Goal: Feedback & Contribution: Contribute content

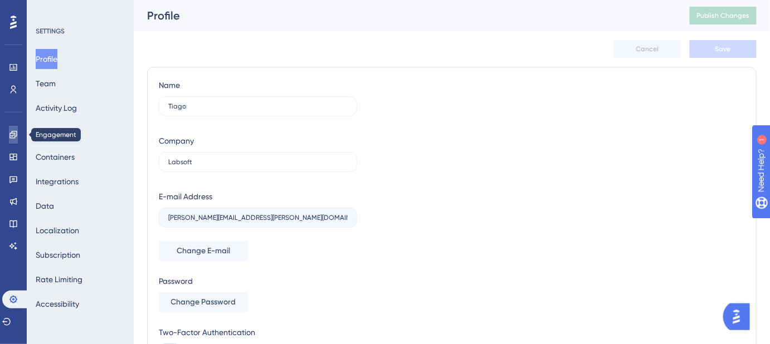
click at [18, 135] on link at bounding box center [13, 135] width 9 height 18
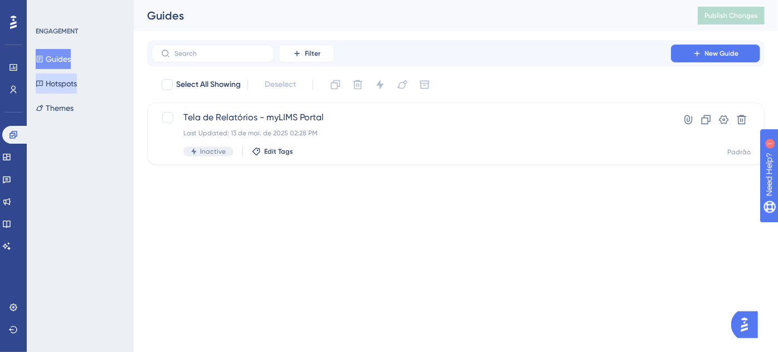
click at [58, 81] on button "Hotspots" at bounding box center [56, 84] width 41 height 20
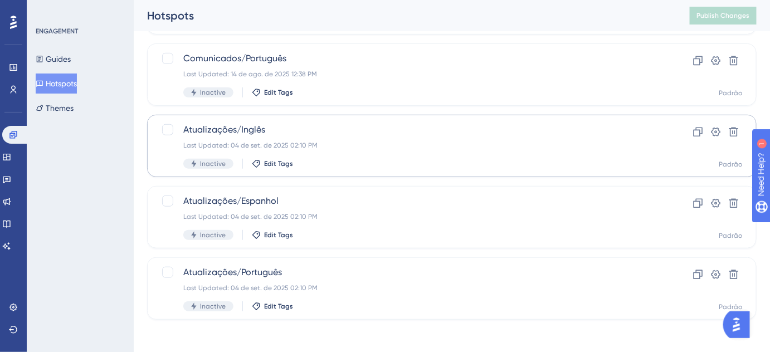
scroll to position [205, 0]
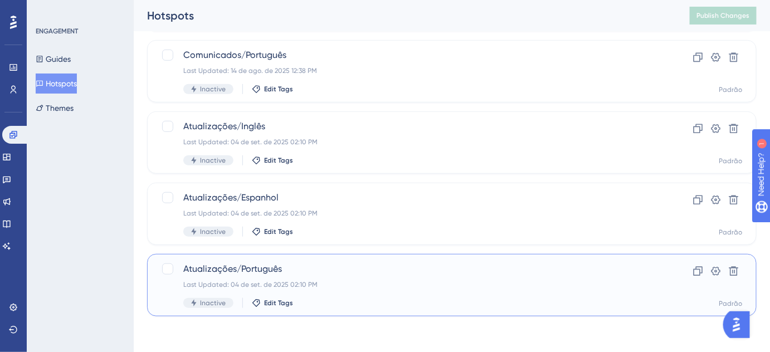
click at [294, 276] on div "Atualizações/Português Last Updated: 04 de set. de 2025 02:10 PM Inactive Edit …" at bounding box center [407, 285] width 448 height 46
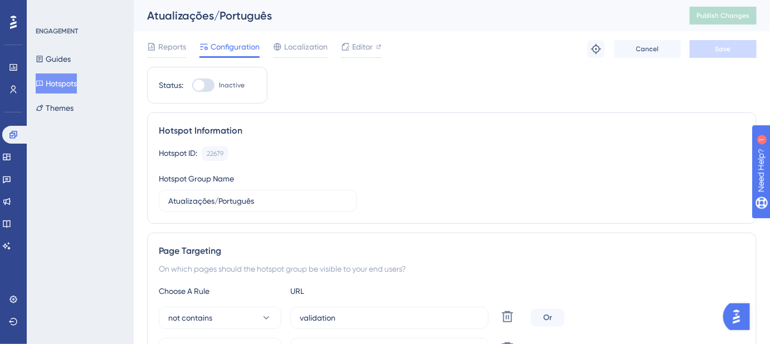
click at [70, 82] on button "Hotspots" at bounding box center [56, 84] width 41 height 20
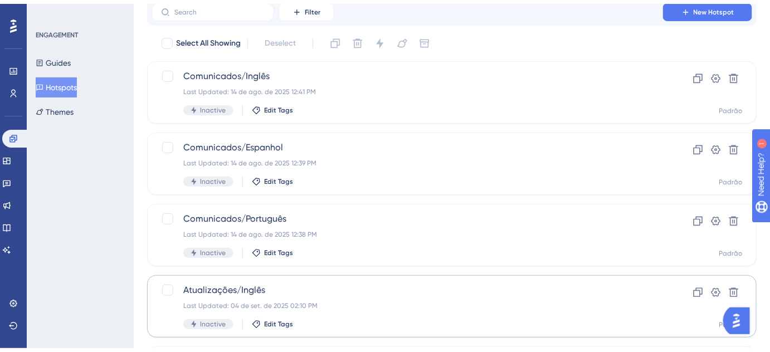
scroll to position [205, 0]
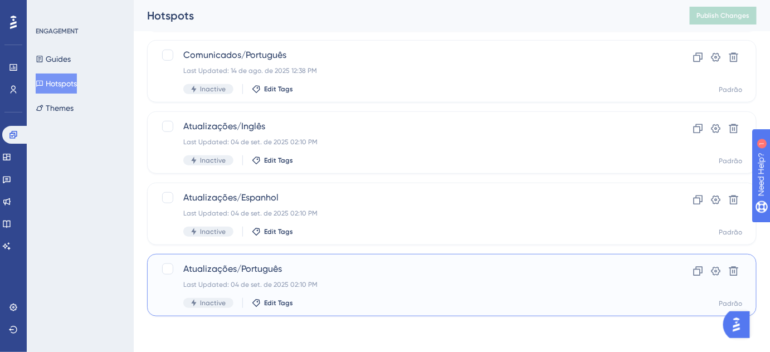
click at [280, 267] on span "Atualizações/Português" at bounding box center [407, 268] width 448 height 13
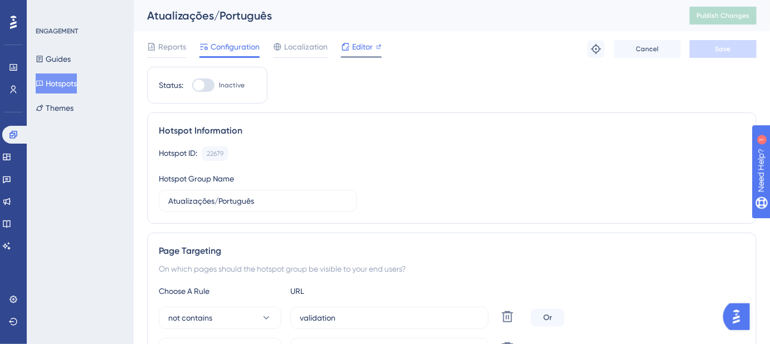
click at [361, 49] on span "Editor" at bounding box center [362, 46] width 21 height 13
click at [11, 206] on link at bounding box center [6, 202] width 9 height 18
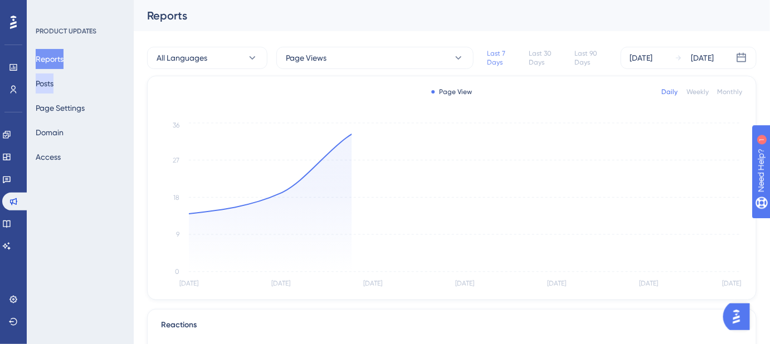
click at [53, 82] on button "Posts" at bounding box center [45, 84] width 18 height 20
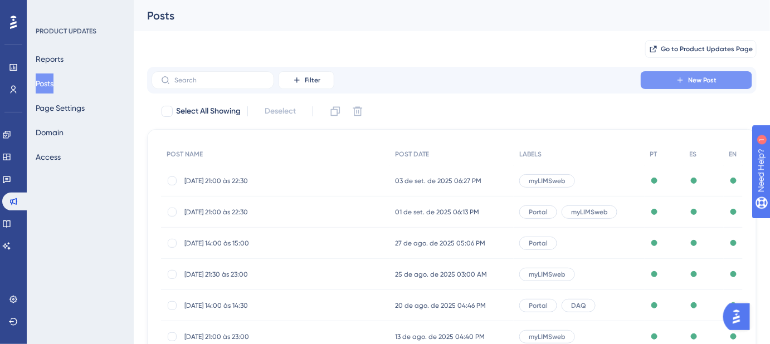
click at [662, 80] on button "New Post" at bounding box center [696, 80] width 111 height 18
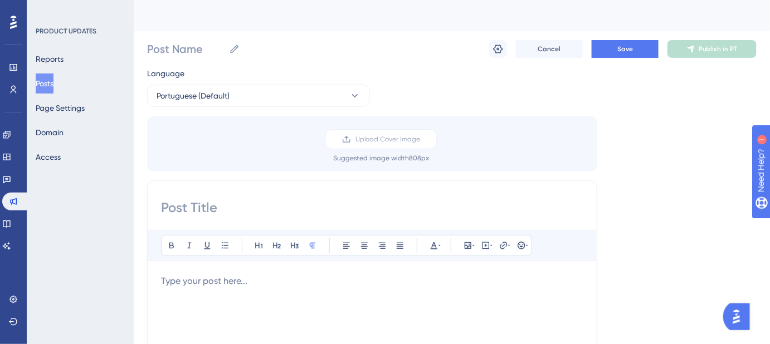
click at [241, 203] on input at bounding box center [372, 208] width 422 height 18
paste input "00/09/25 - 13:30 às 23:00 (horário de Brasília)"
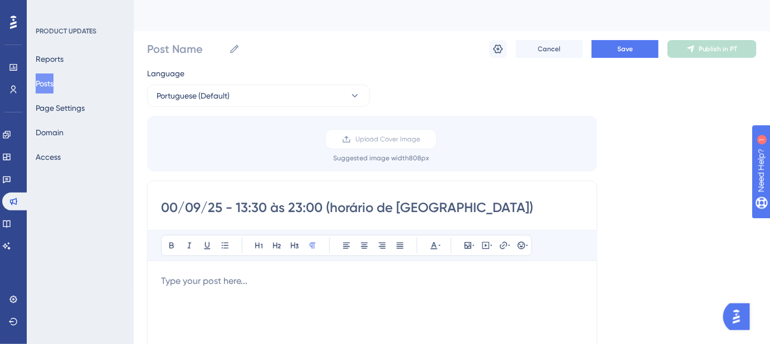
click at [171, 204] on input "00/09/25 - 13:30 às 23:00 (horário de Brasília)" at bounding box center [372, 208] width 422 height 18
drag, startPoint x: 245, startPoint y: 206, endPoint x: 239, endPoint y: 207, distance: 5.7
click at [239, 207] on input "08/09/25 - 13:30 às 23:00 (horário de Brasília)" at bounding box center [372, 208] width 422 height 18
drag, startPoint x: 259, startPoint y: 204, endPoint x: 251, endPoint y: 208, distance: 9.2
click at [251, 208] on input "08/09/25 - 19:30 às 23:00 (horário de Brasília)" at bounding box center [372, 208] width 422 height 18
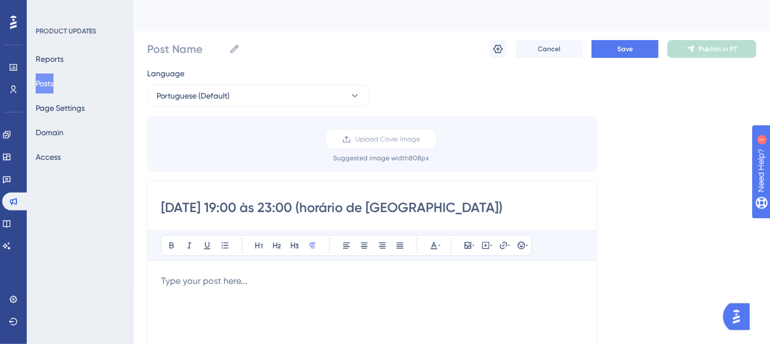
click at [295, 208] on input "08/09/25 - 19:00 às 23:00 (horário de Brasília)" at bounding box center [372, 208] width 422 height 18
type input "08/09/25 - 19:00 às 20:00 (horário de Brasília)"
click at [257, 284] on p at bounding box center [372, 281] width 422 height 13
click at [315, 280] on p at bounding box center [372, 281] width 422 height 13
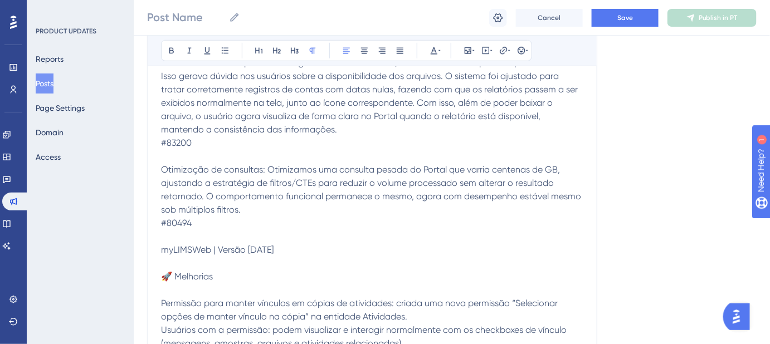
scroll to position [312, 0]
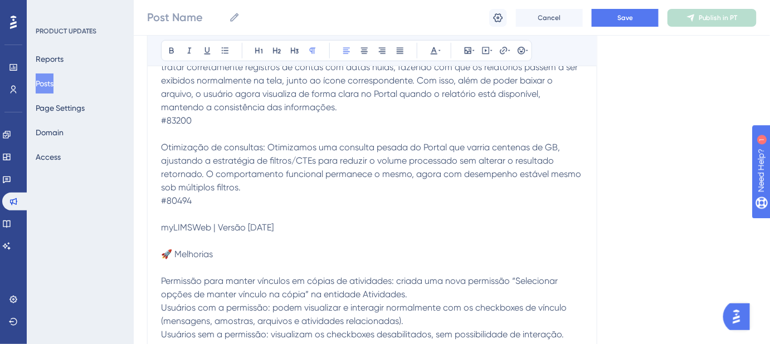
click at [186, 135] on p at bounding box center [372, 134] width 422 height 13
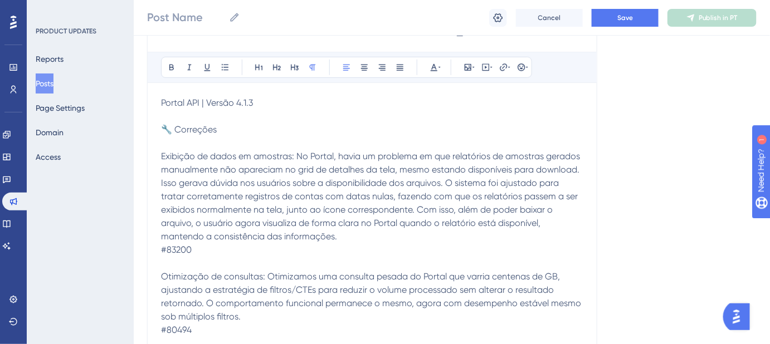
scroll to position [160, 0]
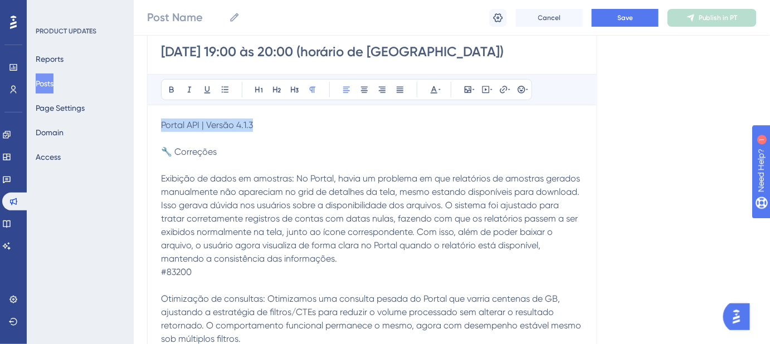
drag, startPoint x: 257, startPoint y: 126, endPoint x: 163, endPoint y: 120, distance: 94.3
click at [163, 120] on p "Portal API | Versão 4.1.3" at bounding box center [372, 125] width 422 height 13
click at [170, 88] on icon at bounding box center [171, 89] width 9 height 9
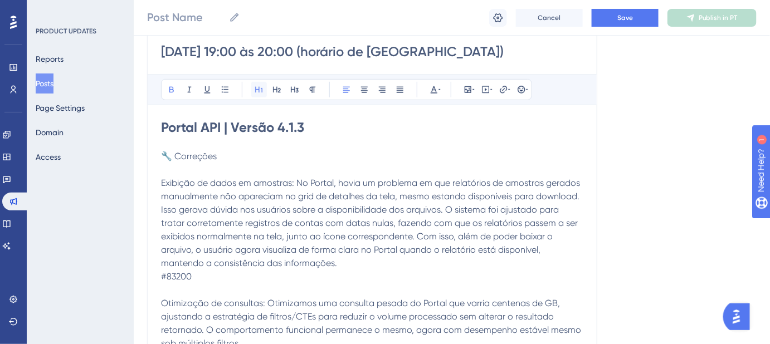
click at [261, 90] on icon at bounding box center [259, 89] width 9 height 9
click at [177, 142] on div "Portal API | Versão 4.1.3 🔧 Correções Exibição de dados em amostras: No Portal,…" at bounding box center [372, 315] width 422 height 392
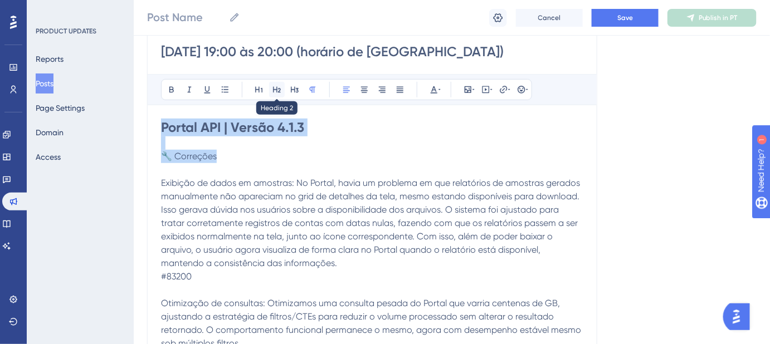
click at [272, 91] on icon at bounding box center [276, 89] width 9 height 9
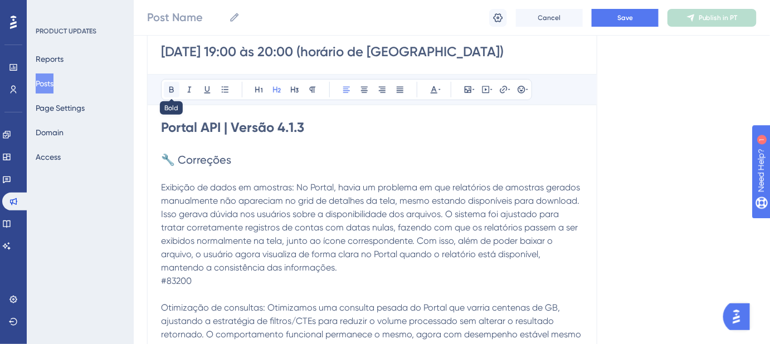
click at [178, 92] on button at bounding box center [172, 90] width 16 height 16
click at [274, 206] on p "Exibição de dados em amostras: No Portal, havia um problema em que relatórios d…" at bounding box center [372, 228] width 422 height 94
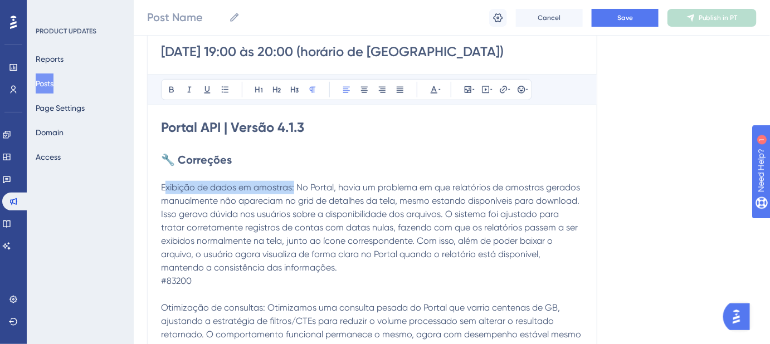
drag, startPoint x: 163, startPoint y: 187, endPoint x: 294, endPoint y: 188, distance: 130.9
click at [294, 188] on span "Exibição de dados em amostras: No Portal, havia um problema em que relatórios d…" at bounding box center [371, 227] width 421 height 91
drag, startPoint x: 162, startPoint y: 185, endPoint x: 295, endPoint y: 189, distance: 133.2
click at [295, 189] on span "Exibição de dados em amostras: No Portal, havia um problema em que relatórios d…" at bounding box center [371, 227] width 421 height 91
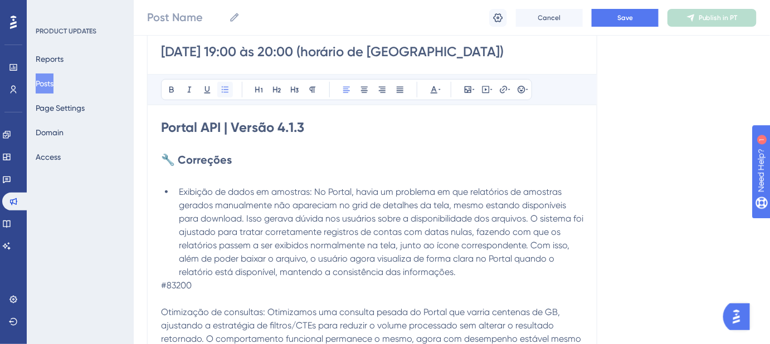
click at [222, 83] on button at bounding box center [225, 90] width 16 height 16
click at [463, 275] on li "Exibição de dados em amostras: No Portal, havia um problema em que relatórios d…" at bounding box center [378, 233] width 409 height 94
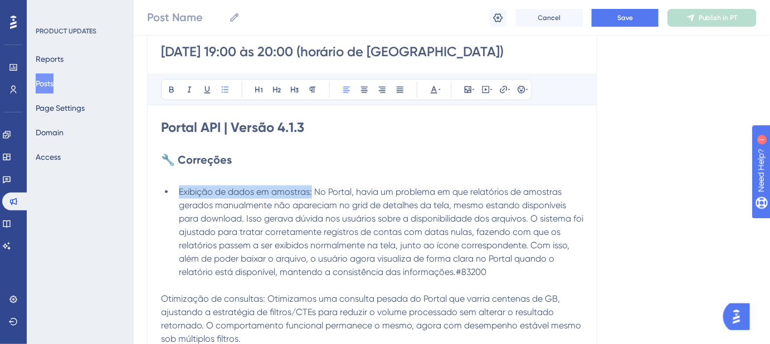
drag, startPoint x: 313, startPoint y: 189, endPoint x: 180, endPoint y: 185, distance: 132.1
click at [180, 186] on li "Exibição de dados em amostras: No Portal, havia um problema em que relatórios d…" at bounding box center [378, 233] width 409 height 94
click at [170, 91] on icon at bounding box center [171, 90] width 4 height 6
drag, startPoint x: 488, startPoint y: 274, endPoint x: 456, endPoint y: 273, distance: 31.8
click at [456, 273] on li "Exibição de dados em amostras: No Portal, havia um problema em que relatórios d…" at bounding box center [378, 233] width 409 height 94
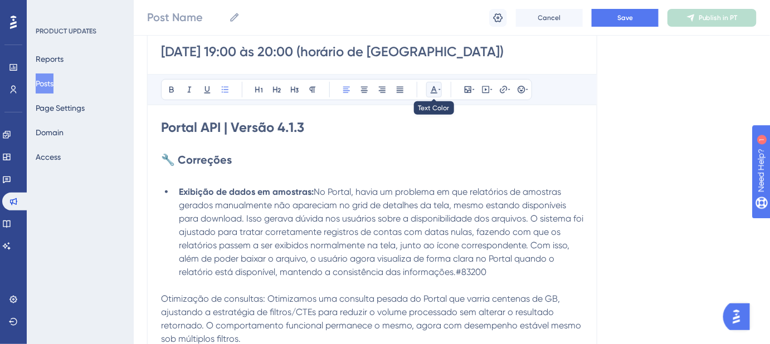
click at [437, 86] on icon at bounding box center [434, 89] width 9 height 9
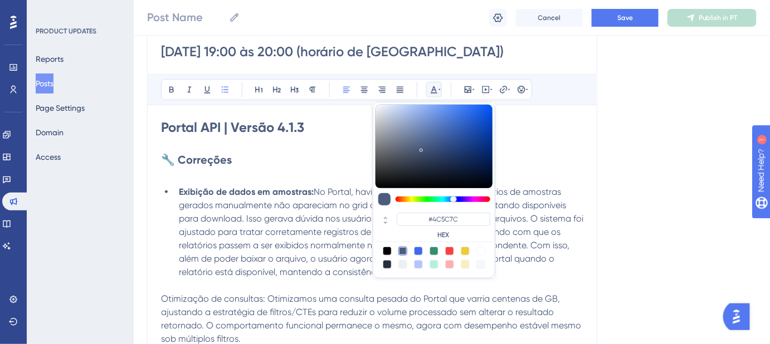
click at [475, 247] on div at bounding box center [433, 258] width 117 height 22
click at [480, 249] on div at bounding box center [480, 251] width 9 height 9
type input "#FFFFFF"
click at [331, 233] on span "No Portal, havia um problema em que relatórios de amostras gerados manualmente …" at bounding box center [382, 232] width 407 height 91
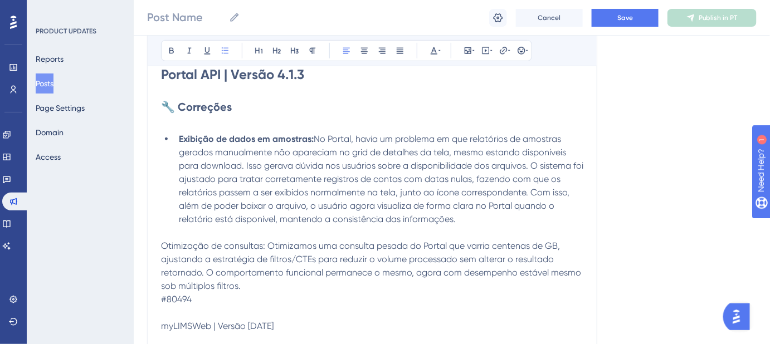
scroll to position [261, 0]
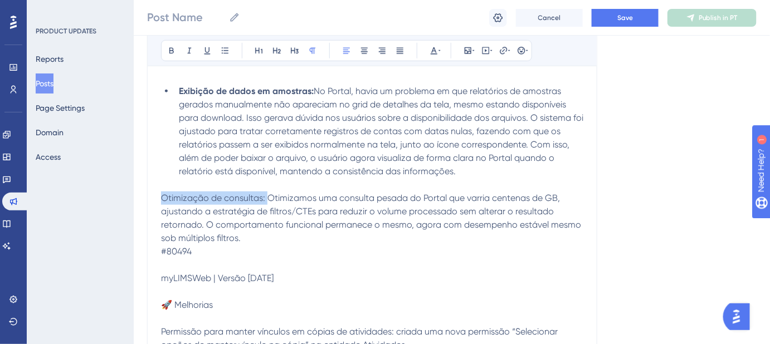
drag, startPoint x: 266, startPoint y: 198, endPoint x: 168, endPoint y: 189, distance: 98.4
click at [168, 189] on div "Portal API | Versão 4.1.3 🔧 Correções Exibição de dados em amostras: No Portal,…" at bounding box center [372, 212] width 422 height 388
click at [172, 55] on icon at bounding box center [171, 50] width 9 height 9
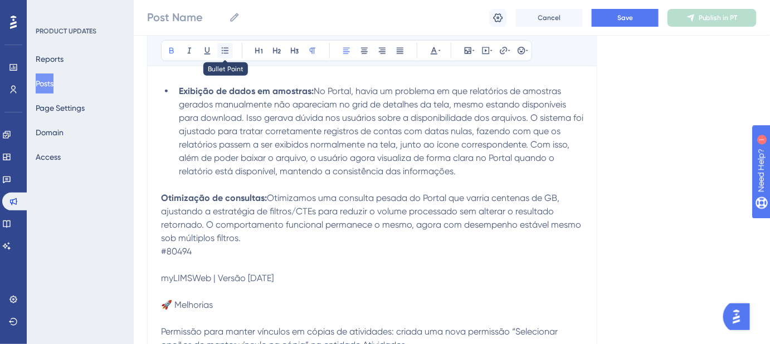
click at [228, 52] on icon at bounding box center [225, 50] width 9 height 9
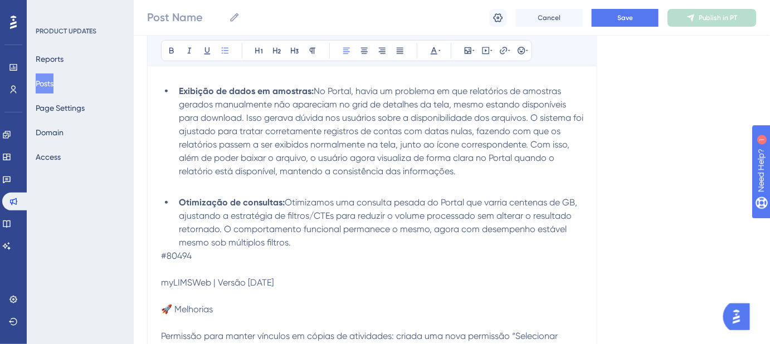
click at [292, 241] on li "Otimização de consultas: Otimizamos uma consulta pesada do Portal que varria ce…" at bounding box center [378, 222] width 409 height 53
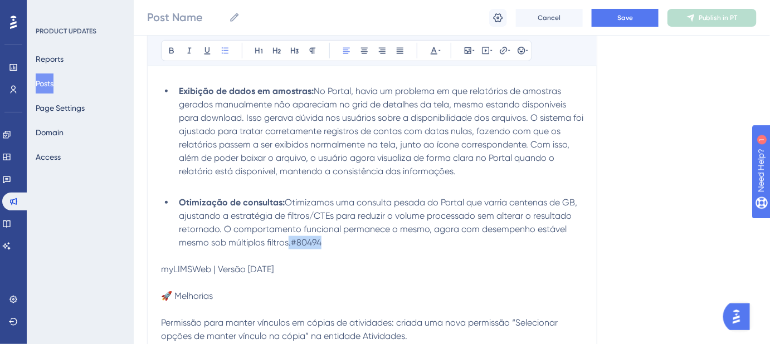
drag, startPoint x: 330, startPoint y: 237, endPoint x: 287, endPoint y: 241, distance: 42.5
click at [287, 241] on li "Otimização de consultas: Otimizamos uma consulta pesada do Portal que varria ce…" at bounding box center [378, 222] width 409 height 53
click at [165, 50] on button at bounding box center [172, 51] width 16 height 16
click at [438, 50] on icon at bounding box center [439, 50] width 2 height 9
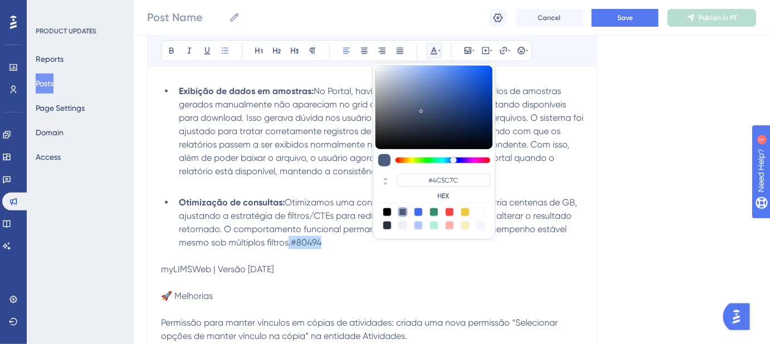
click at [482, 209] on div at bounding box center [480, 212] width 9 height 9
type input "#FFFFFF"
click at [412, 252] on p at bounding box center [372, 256] width 422 height 13
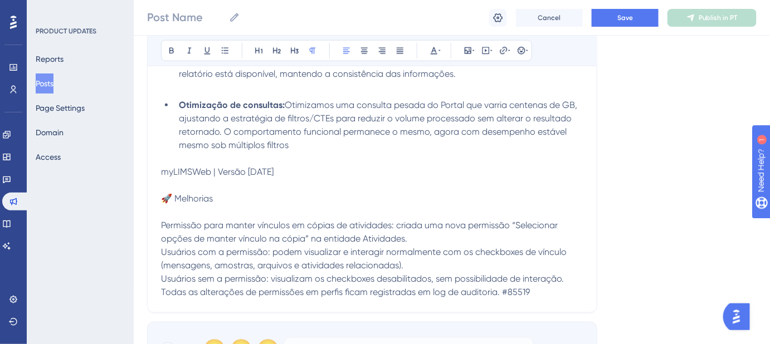
scroll to position [363, 0]
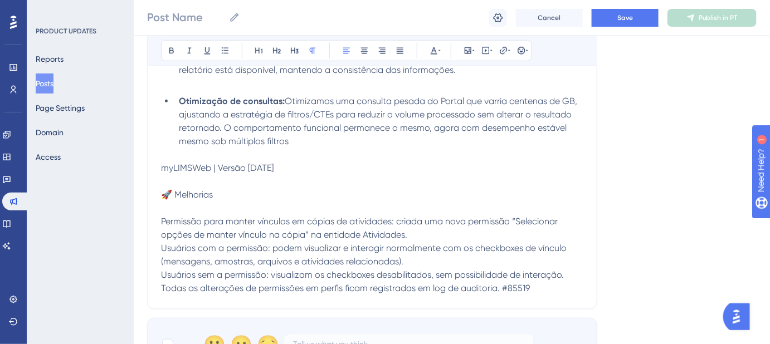
drag, startPoint x: 276, startPoint y: 167, endPoint x: 187, endPoint y: 159, distance: 89.5
click at [187, 159] on div "Portal API | Versão 4.1.3 🔧 Correções Exibição de dados em amostras: No Portal,…" at bounding box center [372, 105] width 422 height 379
click at [177, 53] on button at bounding box center [172, 51] width 16 height 16
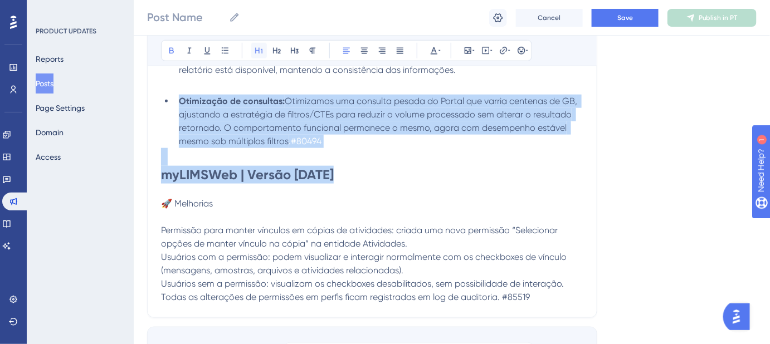
click at [254, 53] on button at bounding box center [259, 51] width 16 height 16
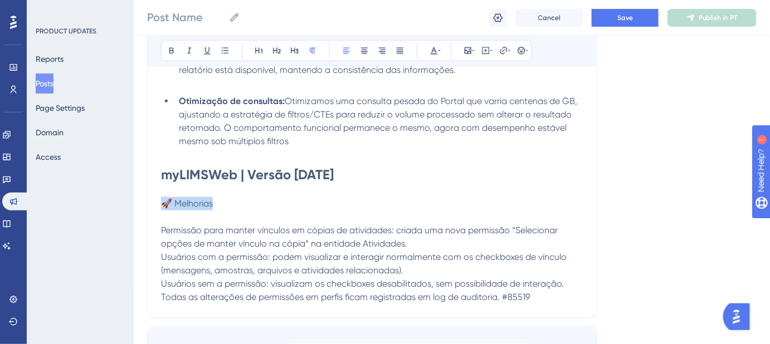
drag, startPoint x: 236, startPoint y: 198, endPoint x: 166, endPoint y: 200, distance: 70.2
click at [166, 200] on p "🚀 Melhorias" at bounding box center [372, 203] width 422 height 13
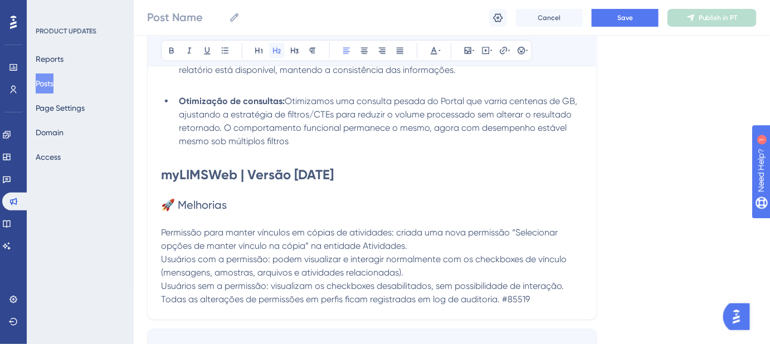
click at [272, 48] on icon at bounding box center [276, 50] width 9 height 9
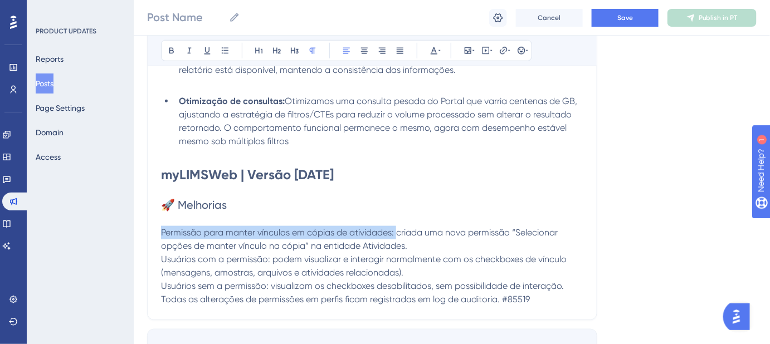
drag, startPoint x: 397, startPoint y: 230, endPoint x: 162, endPoint y: 231, distance: 235.1
click at [162, 231] on span "Permissão para manter vínculos em cópias de atividades: criada uma nova permiss…" at bounding box center [360, 239] width 399 height 24
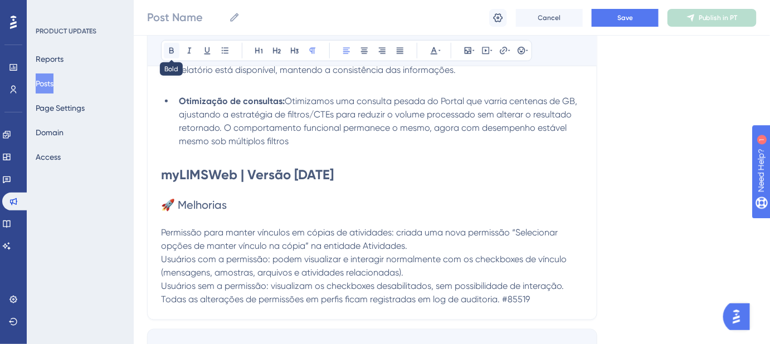
click at [170, 50] on icon at bounding box center [171, 50] width 9 height 9
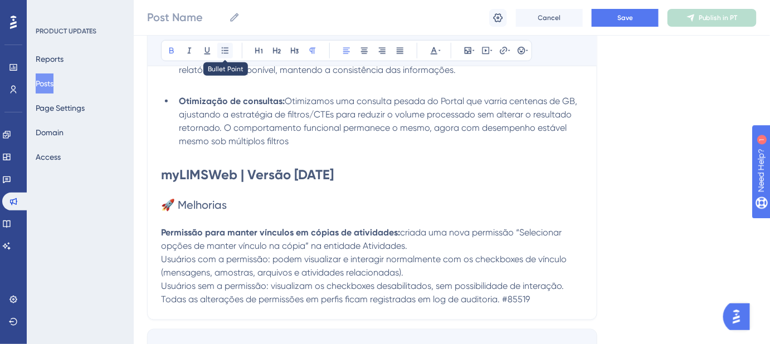
click at [223, 47] on icon at bounding box center [225, 50] width 9 height 9
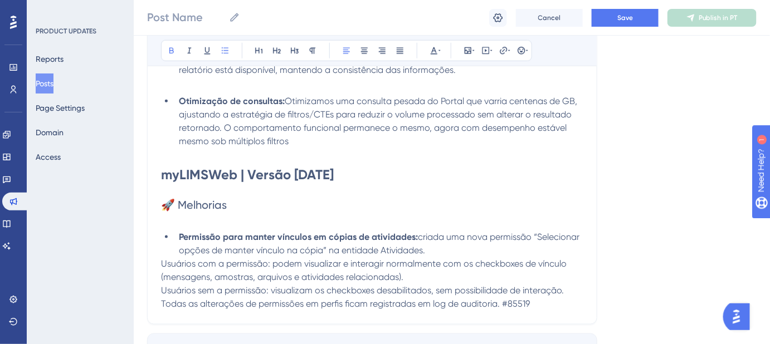
click at [445, 252] on li "Permissão para manter vínculos em cópias de atividades: criada uma nova permiss…" at bounding box center [378, 244] width 409 height 27
click at [402, 279] on li "Permissão para manter vínculos em cópias de atividades: criada uma nova permiss…" at bounding box center [378, 257] width 409 height 53
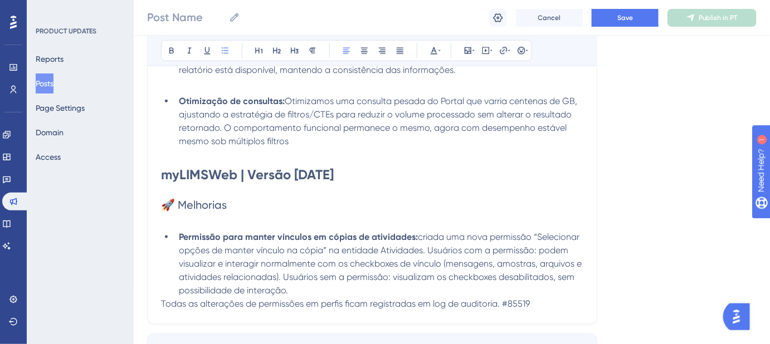
click at [403, 289] on li "Permissão para manter vínculos em cópias de atividades: criada uma nova permiss…" at bounding box center [378, 264] width 409 height 67
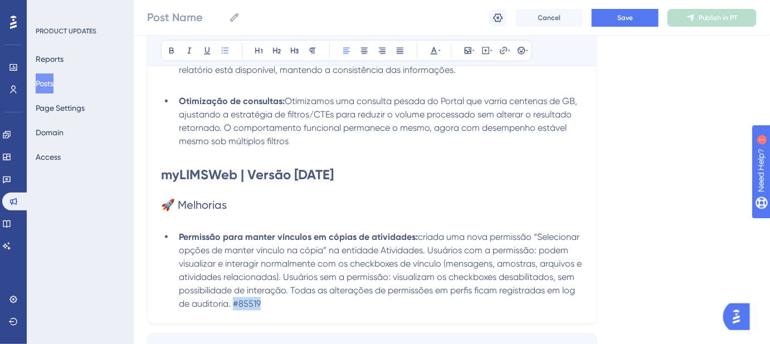
drag, startPoint x: 258, startPoint y: 303, endPoint x: 235, endPoint y: 305, distance: 24.1
click at [235, 305] on li "Permissão para manter vínculos em cópias de atividades: criada uma nova permiss…" at bounding box center [378, 271] width 409 height 80
click at [440, 56] on button at bounding box center [434, 51] width 16 height 16
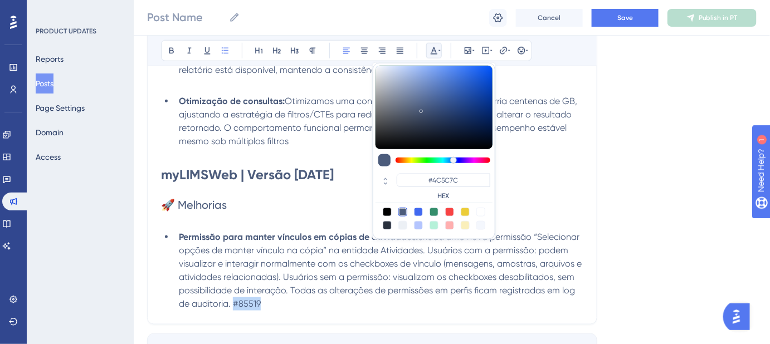
click at [475, 212] on div at bounding box center [433, 219] width 117 height 22
click at [478, 211] on div at bounding box center [480, 212] width 9 height 9
type input "#FFFFFF"
click at [352, 276] on span "criada uma nova permissão “Selecionar opções de manter vínculo na cópia” na ent…" at bounding box center [381, 270] width 405 height 77
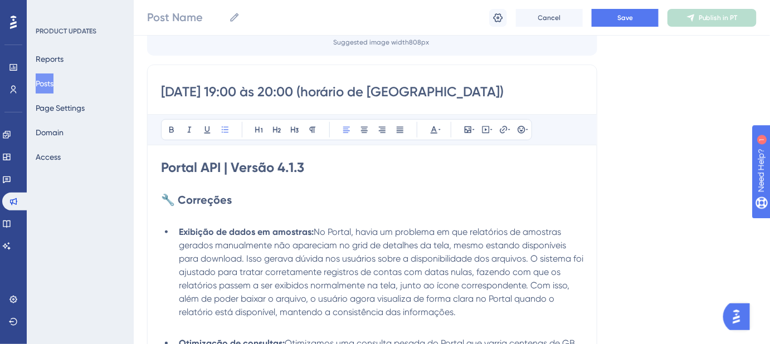
scroll to position [160, 0]
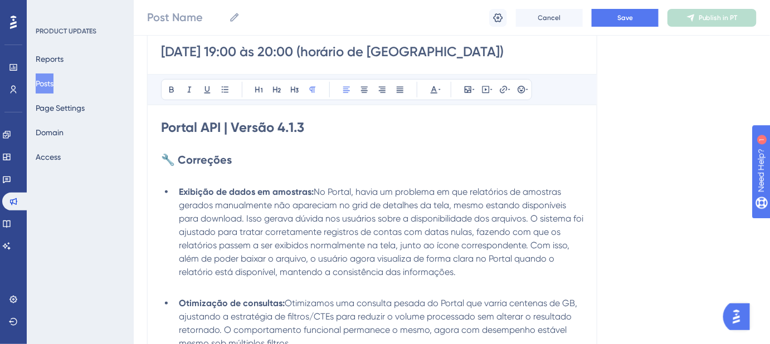
click at [218, 178] on p at bounding box center [372, 174] width 422 height 13
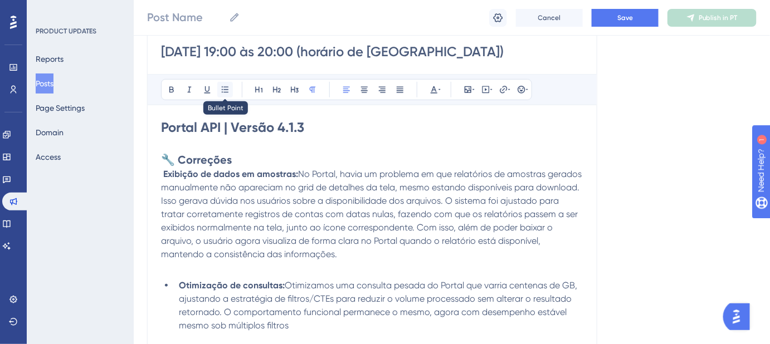
click at [217, 86] on button at bounding box center [225, 90] width 16 height 16
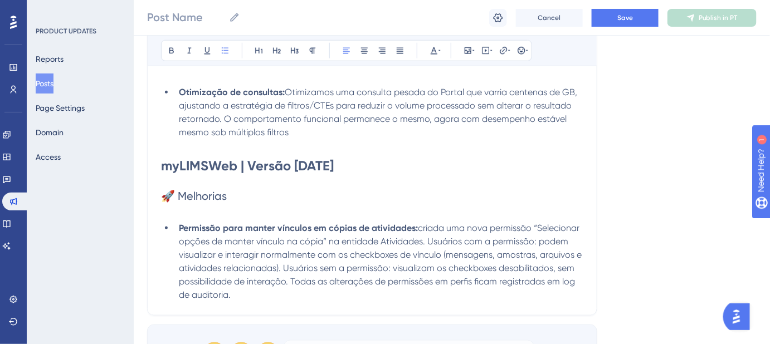
scroll to position [363, 0]
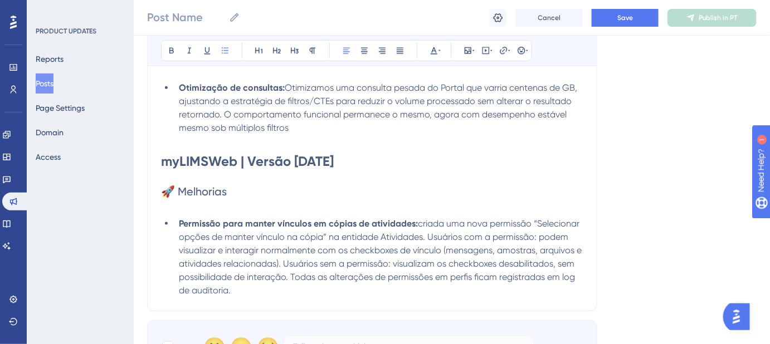
click at [201, 206] on p at bounding box center [372, 205] width 422 height 13
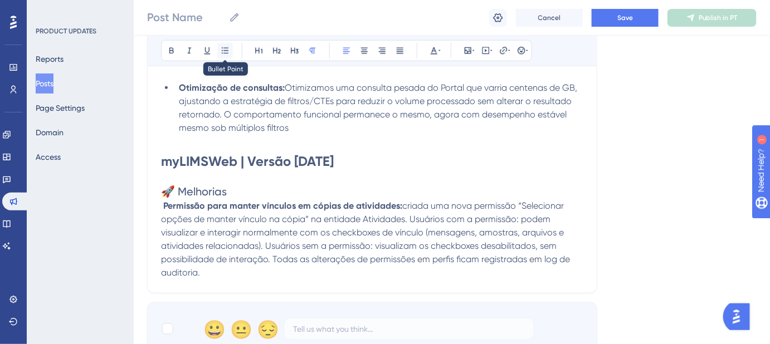
click at [226, 46] on icon at bounding box center [225, 50] width 9 height 9
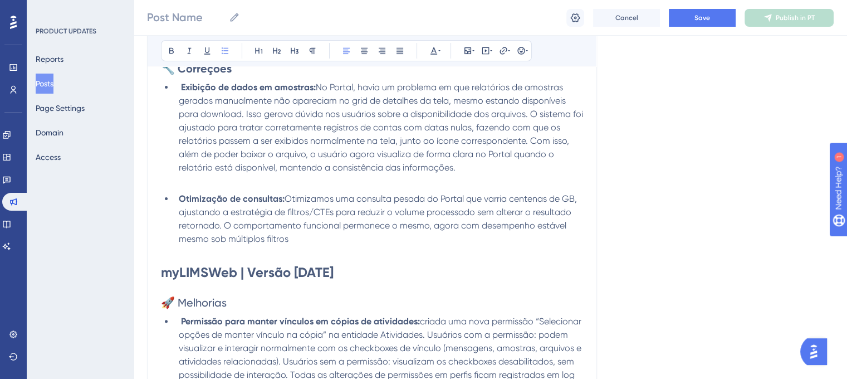
scroll to position [196, 0]
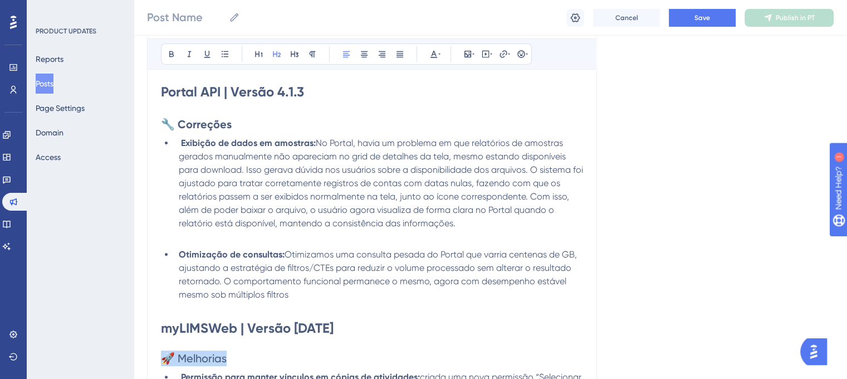
drag, startPoint x: 239, startPoint y: 357, endPoint x: 167, endPoint y: 358, distance: 72.4
click at [167, 344] on h2 "🚀 Melhorias" at bounding box center [372, 358] width 422 height 16
click at [168, 55] on icon at bounding box center [171, 54] width 9 height 9
click at [389, 314] on h1 at bounding box center [372, 310] width 422 height 18
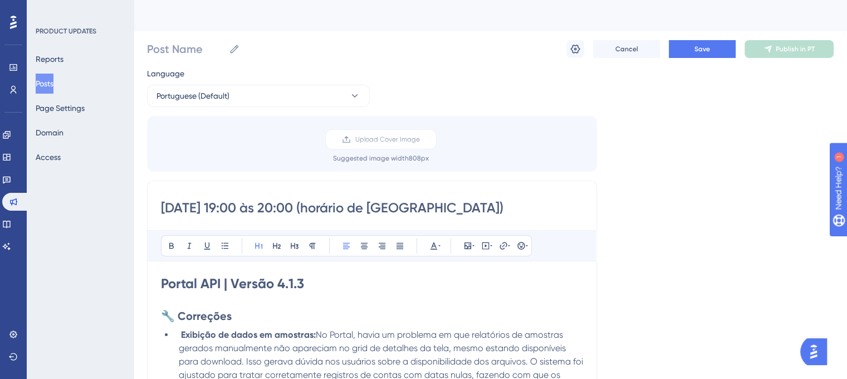
scroll to position [0, 0]
click at [690, 48] on button "Save" at bounding box center [702, 49] width 67 height 18
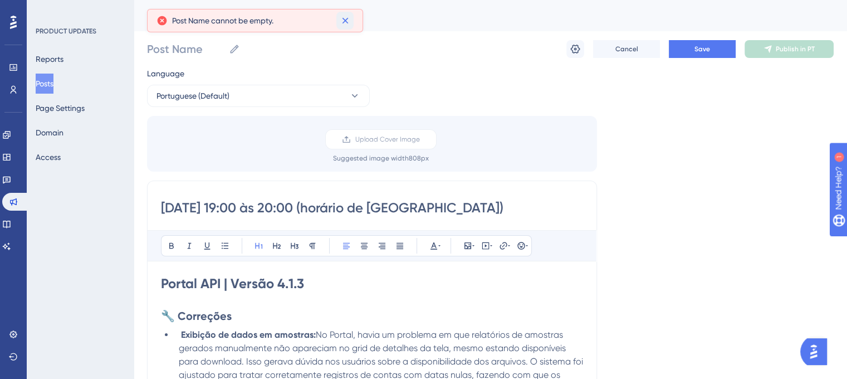
click at [345, 15] on icon at bounding box center [345, 20] width 11 height 11
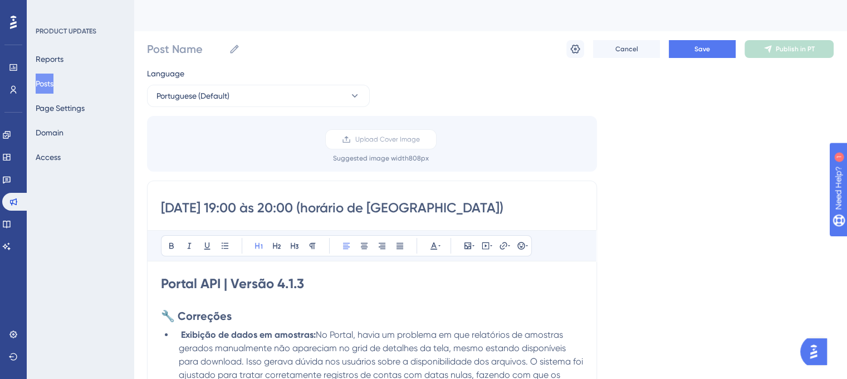
drag, startPoint x: 323, startPoint y: 206, endPoint x: 162, endPoint y: 224, distance: 161.4
click at [189, 48] on input "Post Name" at bounding box center [185, 49] width 77 height 16
paste input "08/09/25 - 19:00 às 20:00"
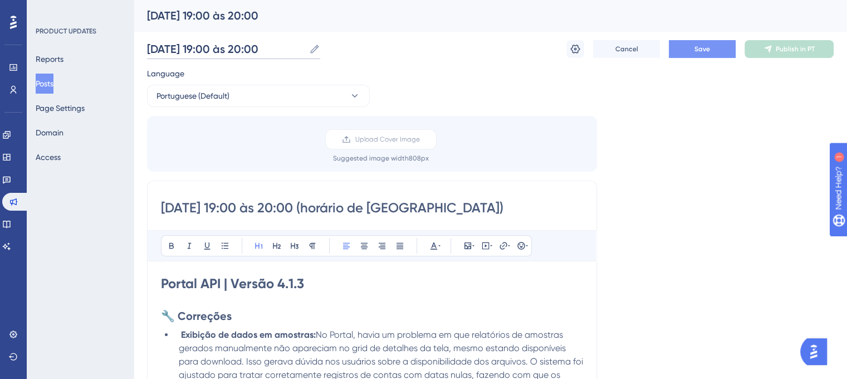
type input "08/09/25 - 19:00 às 20:00"
click at [691, 47] on button "Save" at bounding box center [702, 49] width 67 height 18
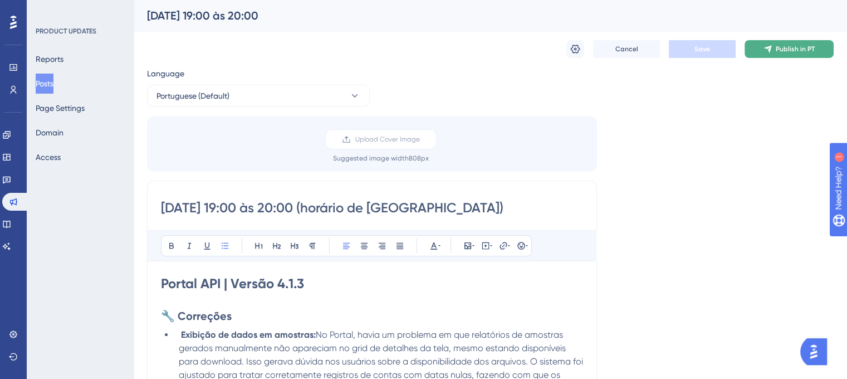
click at [767, 46] on icon at bounding box center [768, 49] width 9 height 9
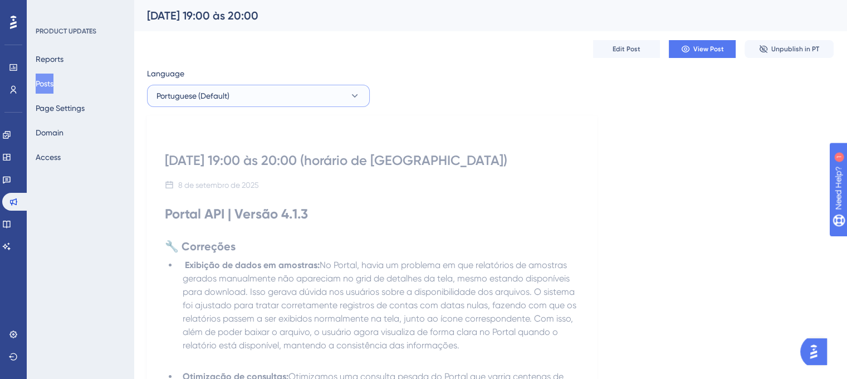
click at [356, 97] on icon at bounding box center [354, 95] width 11 height 11
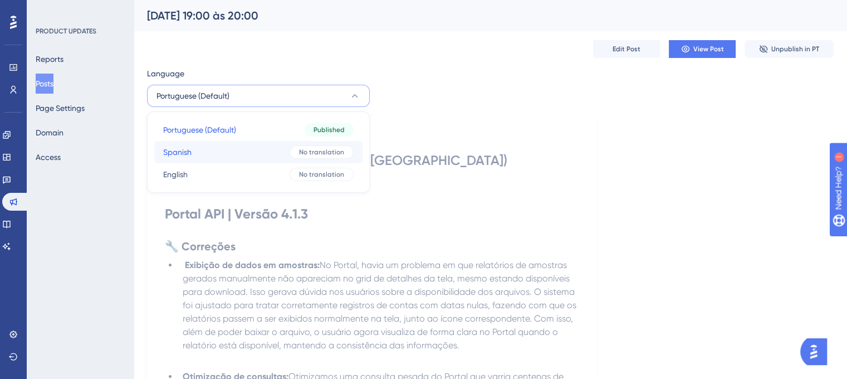
click at [325, 157] on div "No translation" at bounding box center [322, 151] width 64 height 13
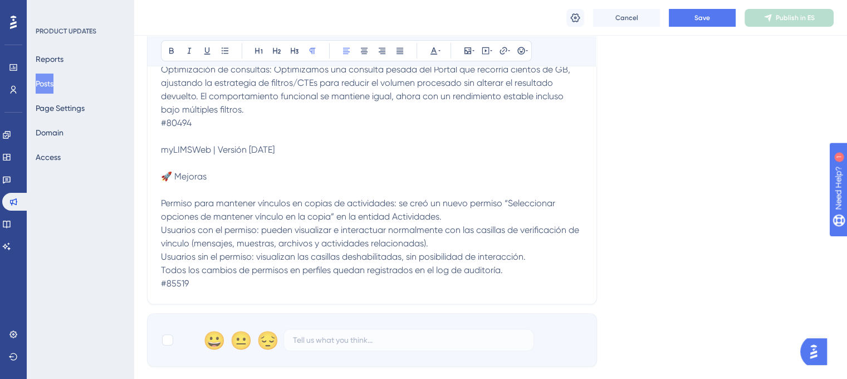
scroll to position [397, 0]
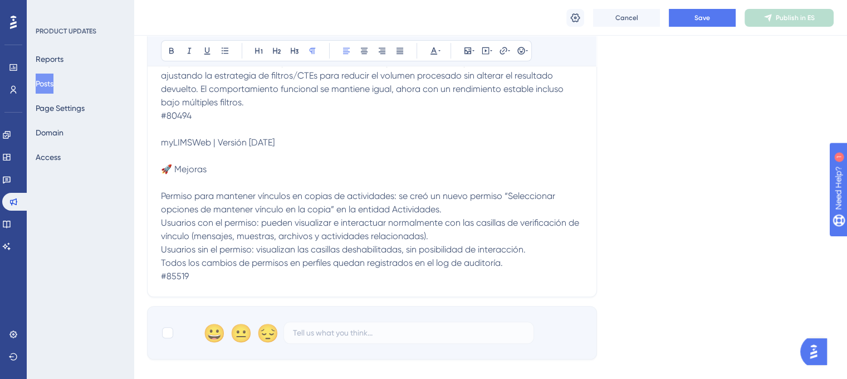
click at [459, 212] on p "Permiso para mantener vínculos en copias de actividades: se creó un nuevo permi…" at bounding box center [372, 202] width 422 height 27
click at [410, 238] on p "Permiso para mantener vínculos en copias de actividades: se creó un nuevo permi…" at bounding box center [372, 215] width 422 height 53
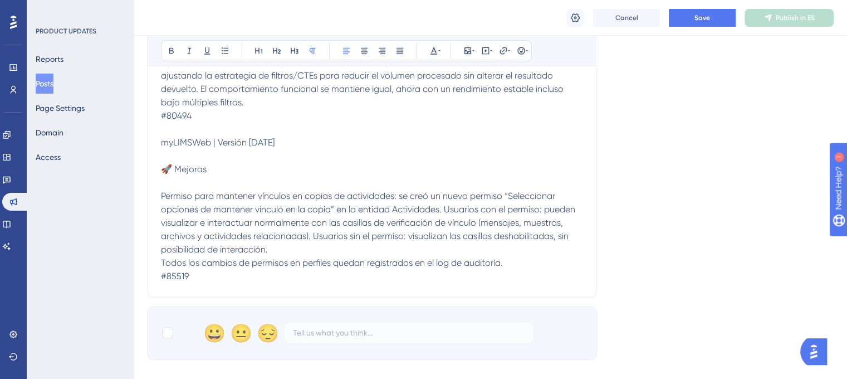
click at [419, 250] on p "Permiso para mantener vínculos en copias de actividades: se creó un nuevo permi…" at bounding box center [372, 222] width 422 height 67
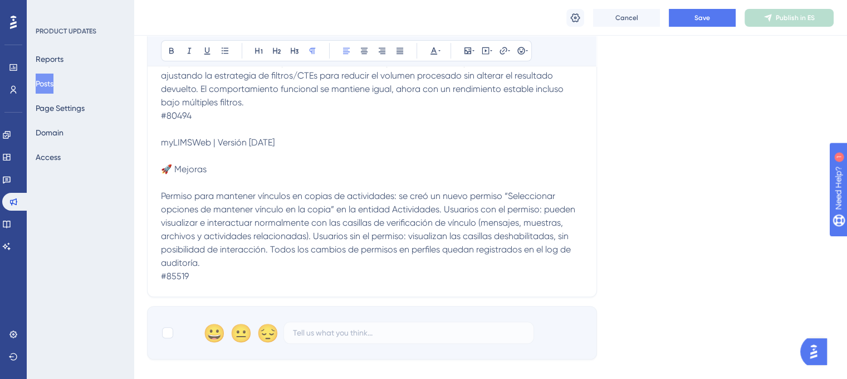
scroll to position [63, 0]
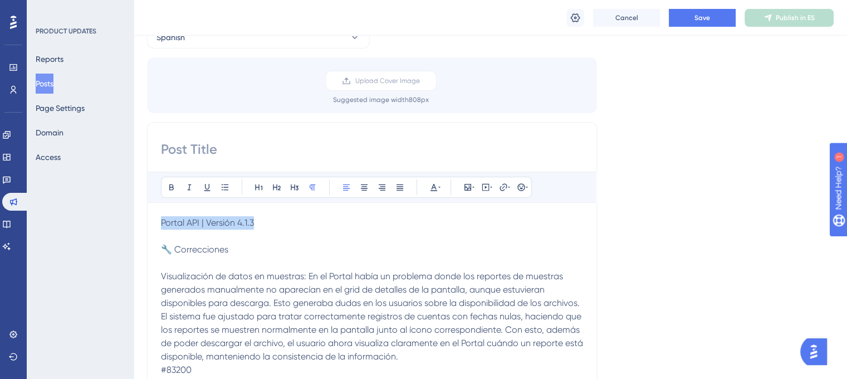
drag, startPoint x: 261, startPoint y: 220, endPoint x: 146, endPoint y: 221, distance: 115.3
click at [172, 186] on icon at bounding box center [171, 187] width 4 height 6
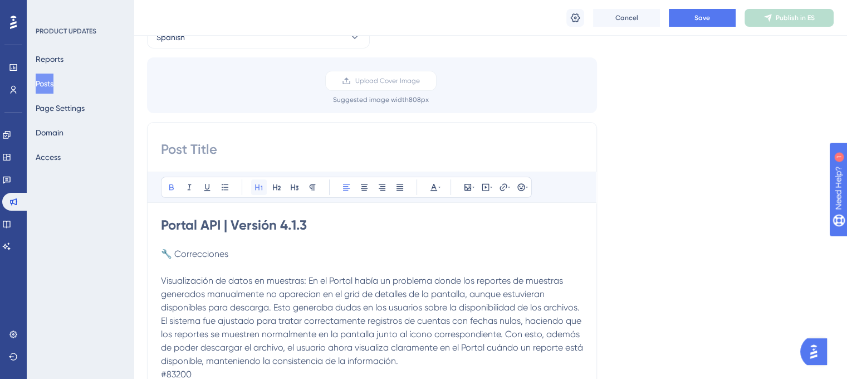
click at [254, 181] on button at bounding box center [259, 187] width 16 height 16
drag, startPoint x: 234, startPoint y: 253, endPoint x: 165, endPoint y: 253, distance: 69.1
click at [165, 257] on p "🔧 Correcciones" at bounding box center [372, 253] width 422 height 13
click at [176, 188] on button at bounding box center [172, 187] width 16 height 16
click at [275, 183] on icon at bounding box center [276, 187] width 9 height 9
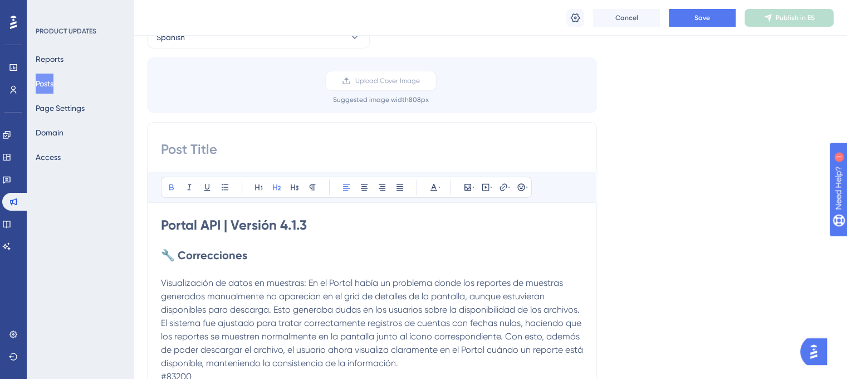
click at [262, 258] on h2 "🔧 Correcciones" at bounding box center [372, 255] width 422 height 16
click at [160, 276] on div "Bold Italic Underline Bullet Point Heading 1 Heading 2 Heading 3 Normal Align L…" at bounding box center [372, 380] width 450 height 516
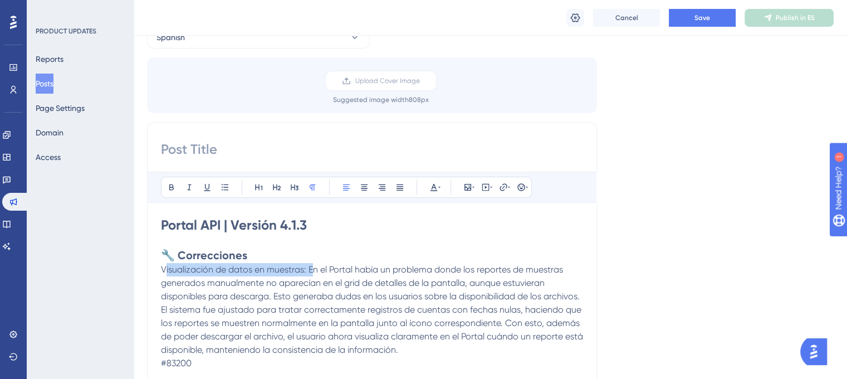
drag, startPoint x: 310, startPoint y: 267, endPoint x: 163, endPoint y: 270, distance: 147.1
click at [163, 270] on span "Visualización de datos en muestras: En el Portal había un problema donde los re…" at bounding box center [373, 309] width 425 height 91
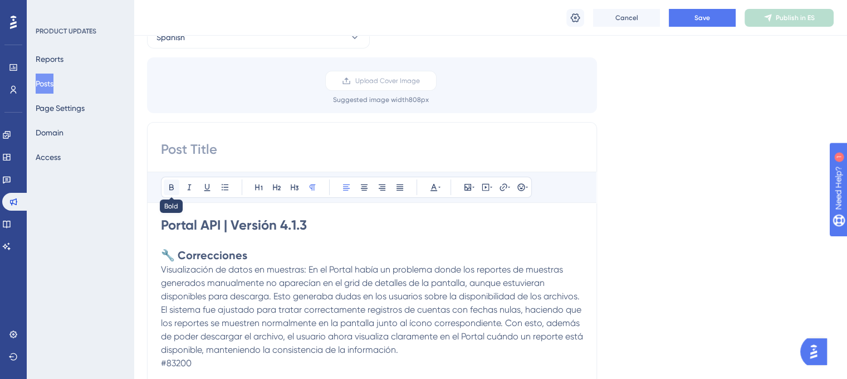
click at [172, 189] on icon at bounding box center [171, 187] width 4 height 6
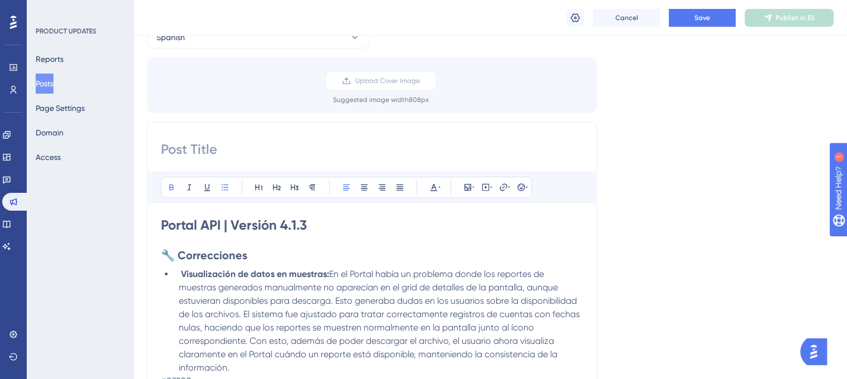
drag, startPoint x: 225, startPoint y: 182, endPoint x: 250, endPoint y: 240, distance: 62.9
click at [226, 183] on icon at bounding box center [225, 187] width 9 height 9
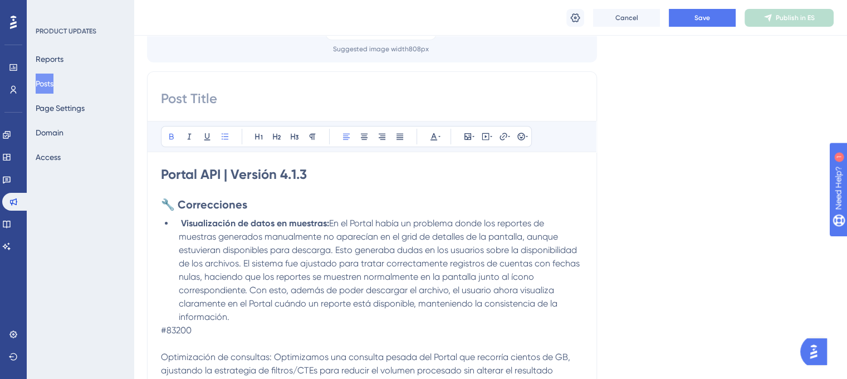
scroll to position [174, 0]
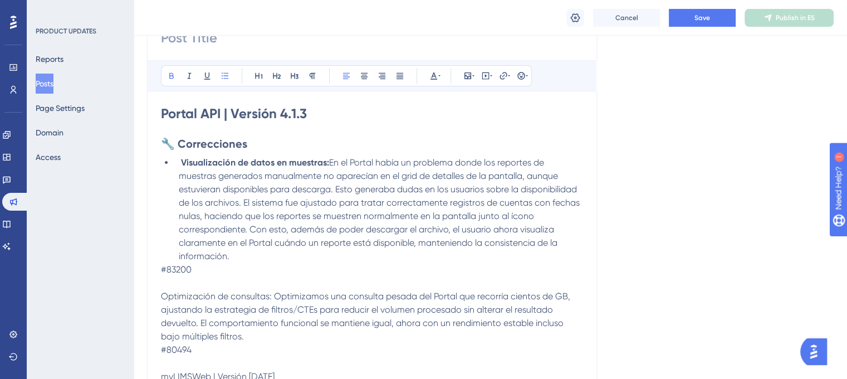
click at [234, 256] on li "Visualización de datos en muestras: En el Portal había un problema donde los re…" at bounding box center [378, 209] width 409 height 107
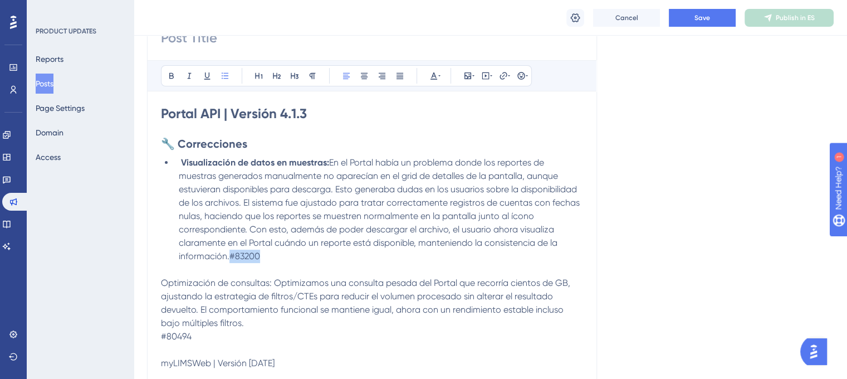
drag, startPoint x: 277, startPoint y: 252, endPoint x: 231, endPoint y: 249, distance: 46.3
click at [231, 249] on li "Visualización de datos en muestras: En el Portal había un problema donde los re…" at bounding box center [378, 209] width 409 height 107
click at [434, 72] on icon at bounding box center [434, 75] width 7 height 7
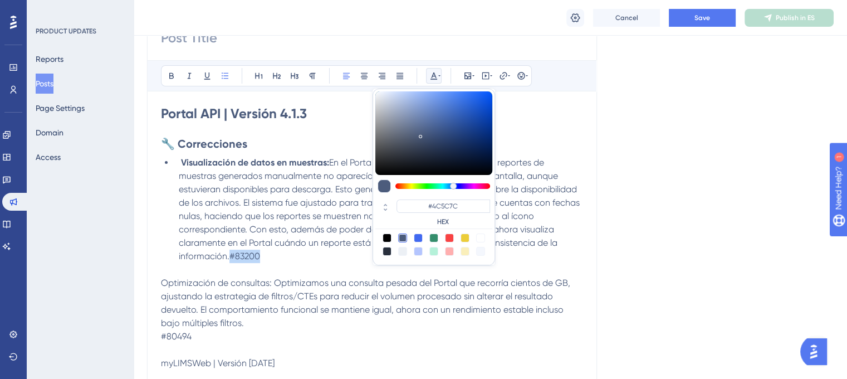
click at [478, 236] on div at bounding box center [480, 237] width 9 height 9
type input "#FFFFFF"
click at [272, 269] on p at bounding box center [372, 269] width 422 height 13
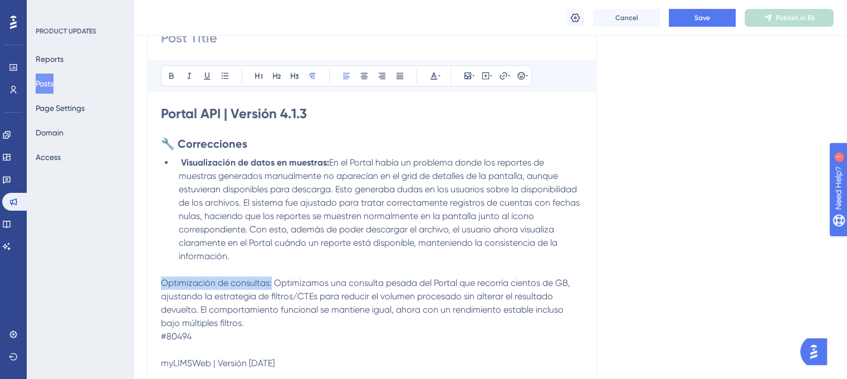
drag, startPoint x: 272, startPoint y: 281, endPoint x: 154, endPoint y: 279, distance: 118.1
click at [154, 279] on div "Bold Italic Underline Bullet Point Heading 1 Heading 2 Heading 3 Normal Align L…" at bounding box center [372, 264] width 450 height 507
click at [168, 73] on icon at bounding box center [171, 75] width 9 height 9
click at [225, 71] on icon at bounding box center [225, 75] width 9 height 9
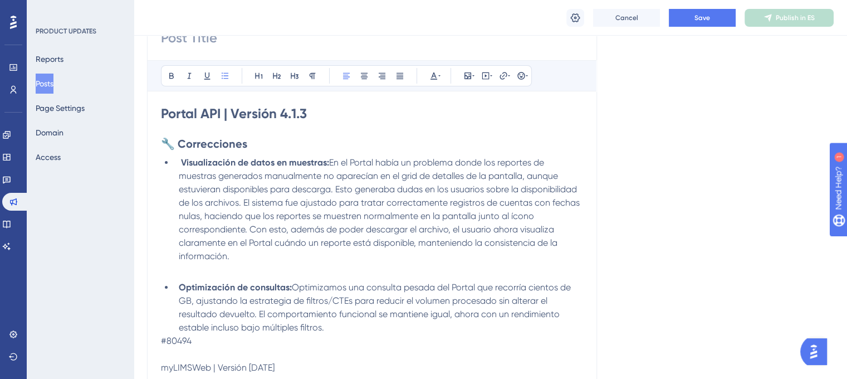
click at [354, 326] on li "Optimización de consultas: Optimizamos una consulta pesada del Portal que recor…" at bounding box center [378, 307] width 409 height 53
drag, startPoint x: 358, startPoint y: 325, endPoint x: 324, endPoint y: 323, distance: 34.1
click at [324, 323] on li "Optimización de consultas: Optimizamos una consulta pesada del Portal que recor…" at bounding box center [378, 307] width 409 height 53
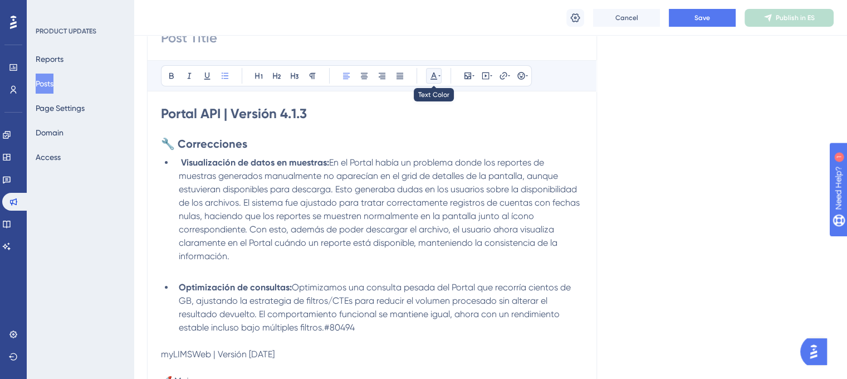
click at [441, 75] on button at bounding box center [434, 76] width 16 height 16
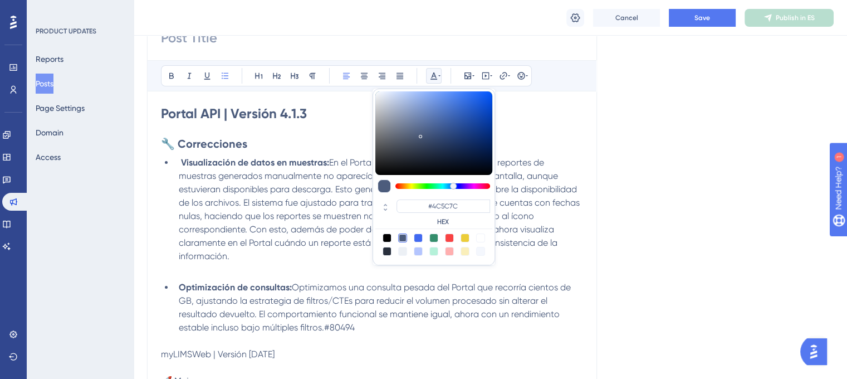
click at [477, 236] on div at bounding box center [480, 237] width 9 height 9
type input "#FFFFFF"
click at [426, 316] on span "Optimizamos una consulta pesada del Portal que recorría cientos de GB, ajustand…" at bounding box center [376, 307] width 394 height 51
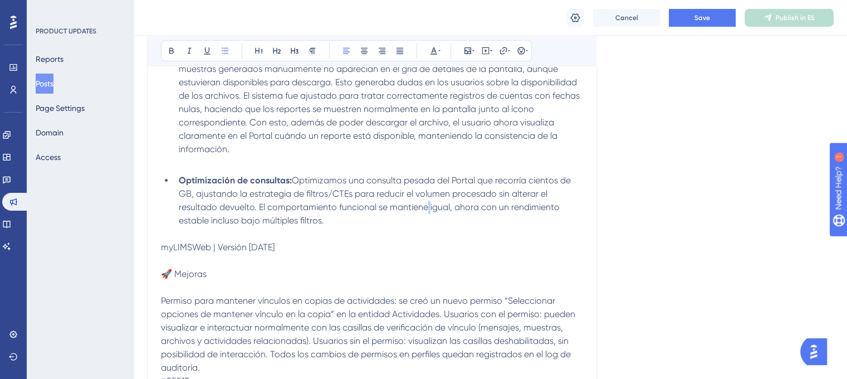
scroll to position [286, 0]
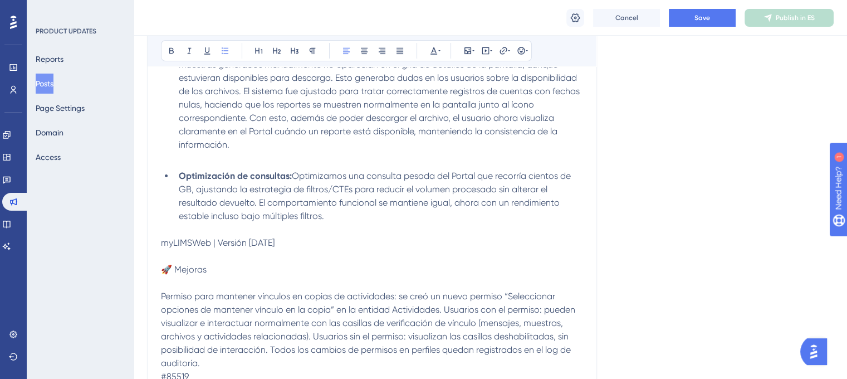
click at [236, 159] on p at bounding box center [372, 158] width 422 height 13
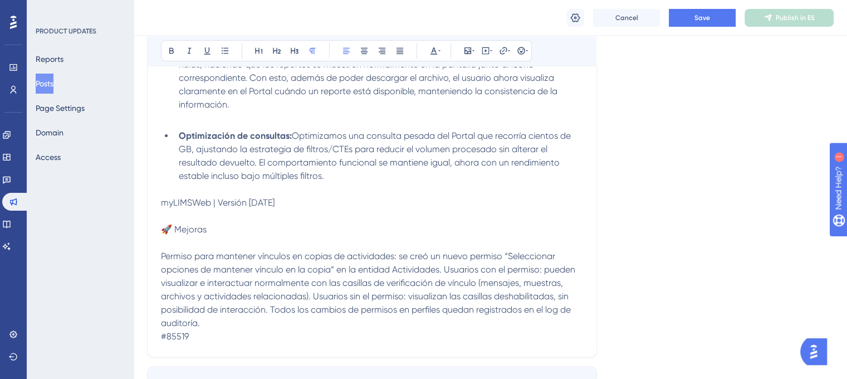
scroll to position [341, 0]
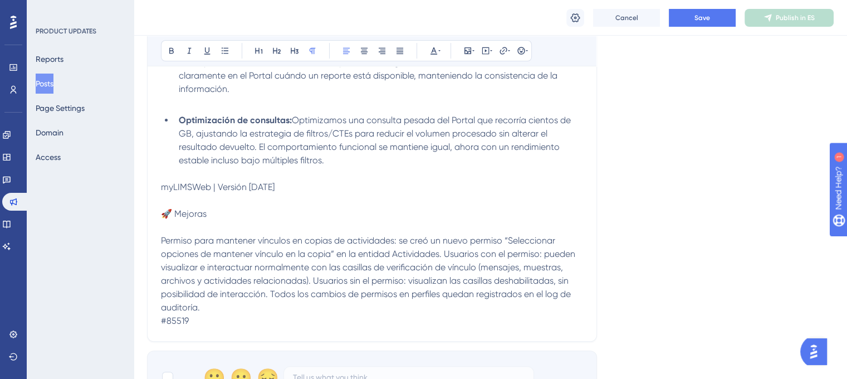
drag, startPoint x: 286, startPoint y: 189, endPoint x: 163, endPoint y: 187, distance: 123.1
click at [163, 187] on p "myLIMSWeb | Versión 4.7.391" at bounding box center [372, 186] width 422 height 13
click at [178, 52] on button at bounding box center [172, 51] width 16 height 16
click at [256, 50] on icon at bounding box center [259, 50] width 9 height 9
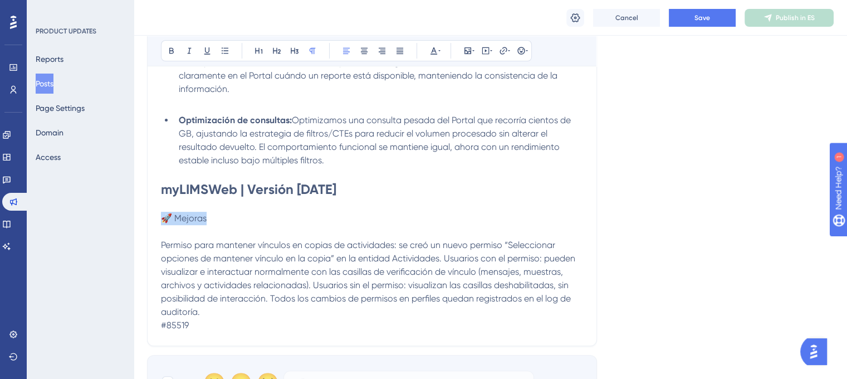
drag, startPoint x: 209, startPoint y: 219, endPoint x: 164, endPoint y: 211, distance: 46.5
click at [163, 216] on p "🚀 Mejoras" at bounding box center [372, 218] width 422 height 13
click at [173, 48] on icon at bounding box center [171, 50] width 9 height 9
click at [277, 51] on icon at bounding box center [276, 50] width 9 height 9
click at [226, 236] on p at bounding box center [372, 233] width 422 height 13
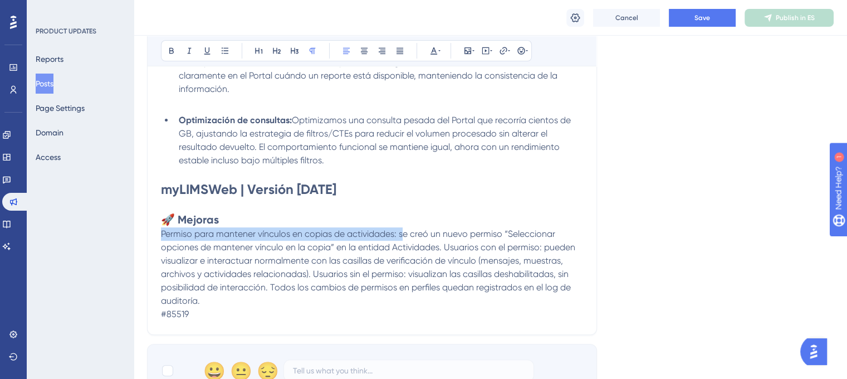
drag, startPoint x: 402, startPoint y: 231, endPoint x: 156, endPoint y: 237, distance: 245.8
click at [156, 237] on div "Bold Italic Underline Bullet Point Heading 1 Heading 2 Heading 3 Normal Align L…" at bounding box center [372, 88] width 450 height 491
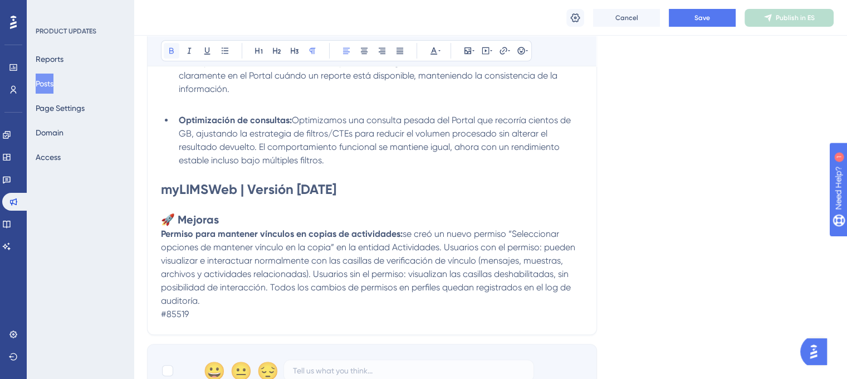
click at [171, 49] on icon at bounding box center [171, 50] width 9 height 9
click at [230, 49] on button at bounding box center [225, 51] width 16 height 16
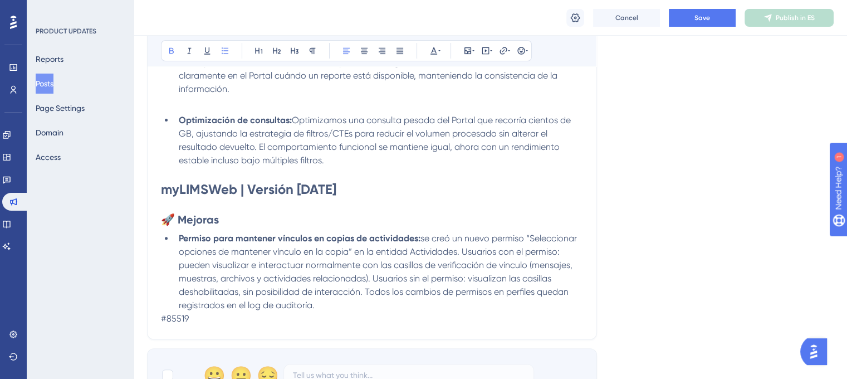
click at [319, 306] on li "Permiso para mantener vínculos en copias de actividades: se creó un nuevo permi…" at bounding box center [378, 272] width 409 height 80
drag, startPoint x: 352, startPoint y: 307, endPoint x: 316, endPoint y: 310, distance: 35.8
click at [316, 310] on li "Permiso para mantener vínculos en copias de actividades: se creó un nuevo permi…" at bounding box center [378, 272] width 409 height 80
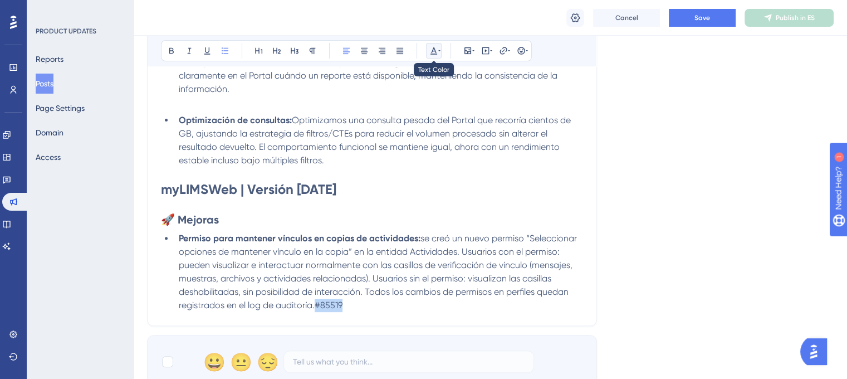
click at [434, 48] on icon at bounding box center [434, 50] width 9 height 9
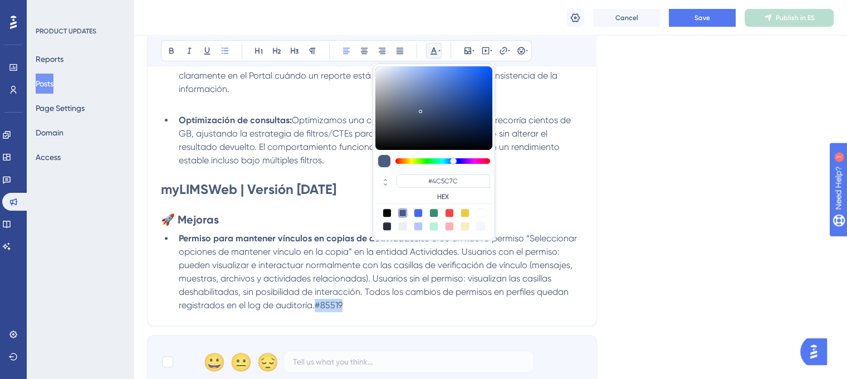
click at [481, 211] on div at bounding box center [480, 212] width 9 height 9
type input "#FFFFFF"
click at [520, 265] on span "se creó un nuevo permiso “Seleccionar opciones de mantener vínculo en la copia”…" at bounding box center [379, 271] width 401 height 77
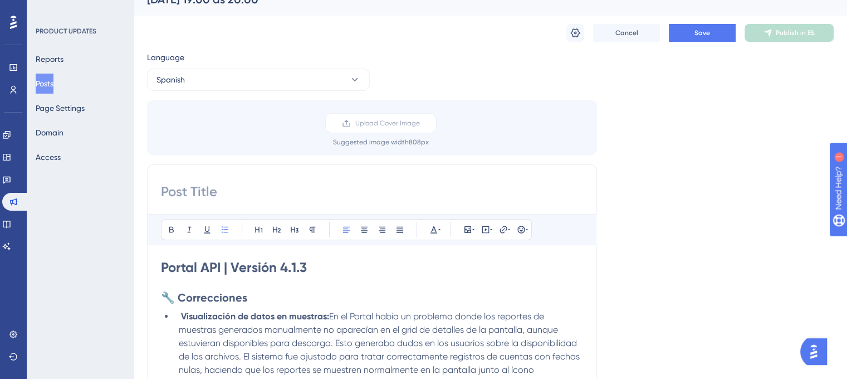
scroll to position [7, 0]
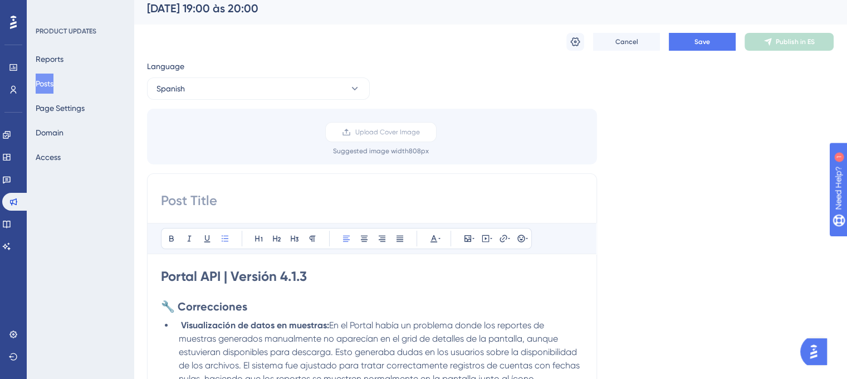
click at [299, 192] on input at bounding box center [372, 201] width 422 height 18
click at [392, 198] on input at bounding box center [372, 201] width 422 height 18
paste input "00/09/25 – de 13:30 a 23:00 (UTC-3, Hora de Brasilia)"
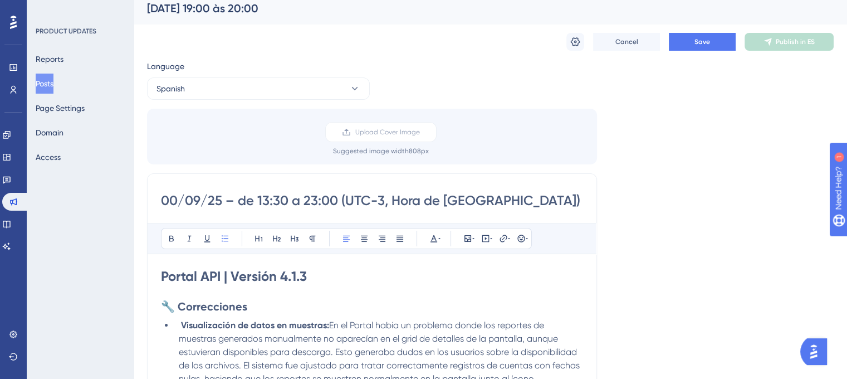
drag, startPoint x: 175, startPoint y: 198, endPoint x: 168, endPoint y: 198, distance: 7.3
click at [168, 198] on input "00/09/25 – de 13:30 a 23:00 (UTC-3, Hora de Brasilia)" at bounding box center [372, 201] width 422 height 18
click at [263, 202] on input "08/09/25 – de 13:30 a 23:00 (UTC-3, Hora de Brasilia)" at bounding box center [372, 201] width 422 height 18
click at [274, 200] on input "08/09/25 – de 19:30 a 23:00 (UTC-3, Hora de Brasilia)" at bounding box center [372, 201] width 422 height 18
click at [311, 201] on input "08/09/25 – de 19:00 a 23:00 (UTC-3, Hora de Brasilia)" at bounding box center [372, 201] width 422 height 18
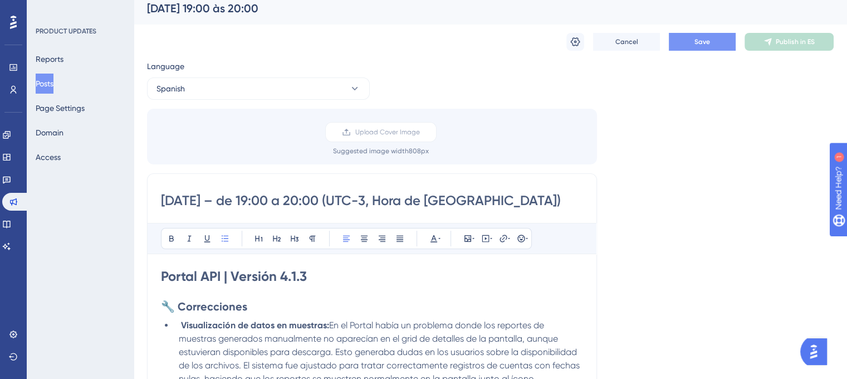
type input "08/09/25 – de 19:00 a 20:00 (UTC-3, Hora de Brasilia)"
click at [690, 42] on button "Save" at bounding box center [702, 42] width 67 height 18
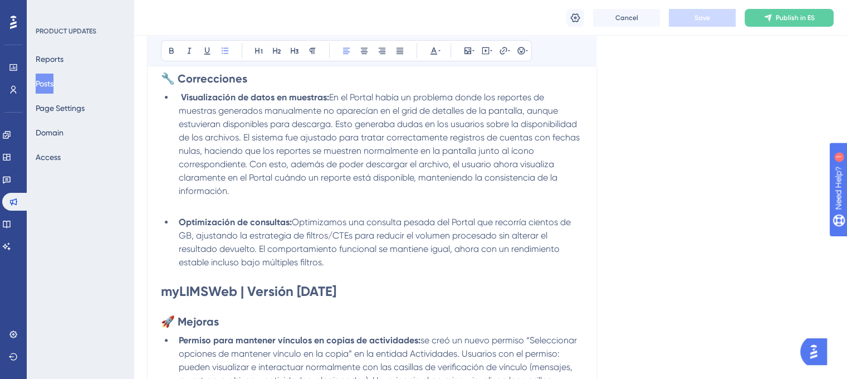
scroll to position [174, 0]
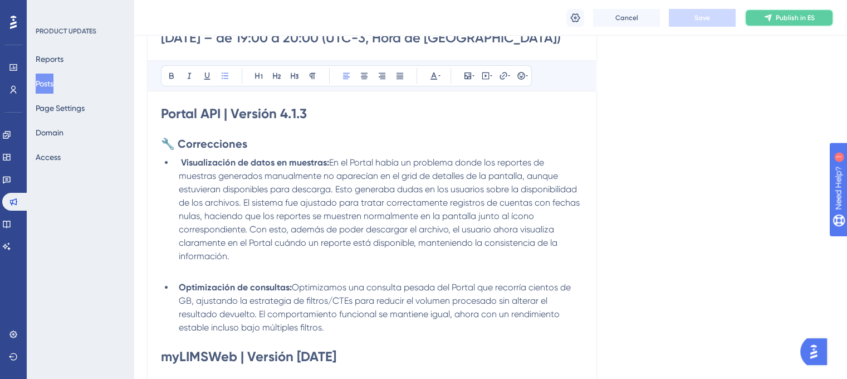
click at [769, 26] on button "Publish in ES" at bounding box center [789, 18] width 89 height 18
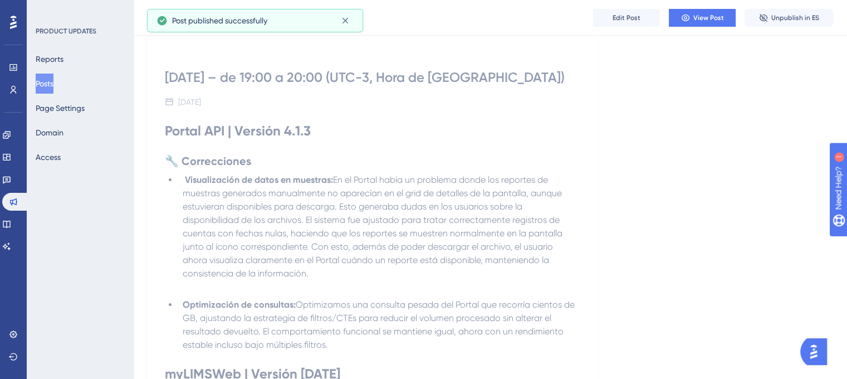
scroll to position [0, 0]
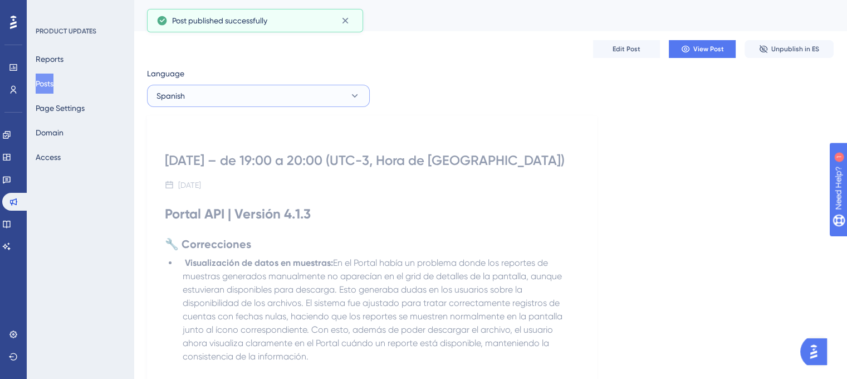
click at [312, 89] on button "Spanish" at bounding box center [258, 96] width 223 height 22
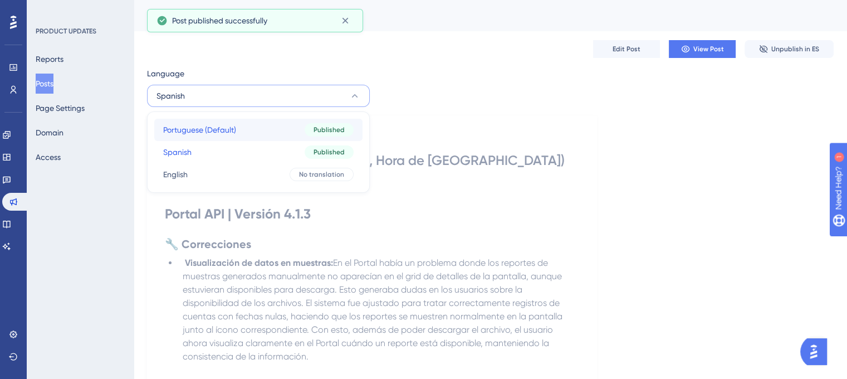
click at [226, 122] on button "Portuguese (Default) Portuguese (Default) Published" at bounding box center [258, 130] width 208 height 22
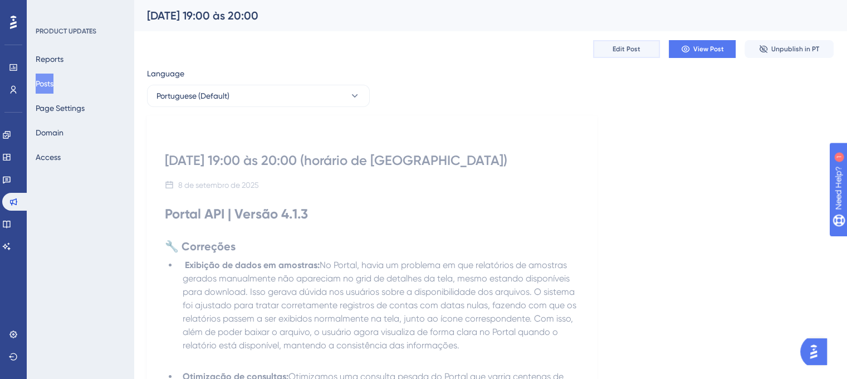
click at [637, 50] on span "Edit Post" at bounding box center [627, 49] width 28 height 9
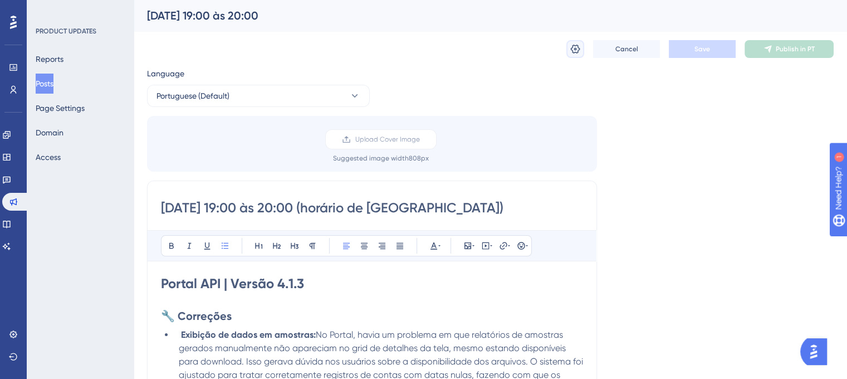
click at [572, 48] on icon at bounding box center [575, 49] width 9 height 9
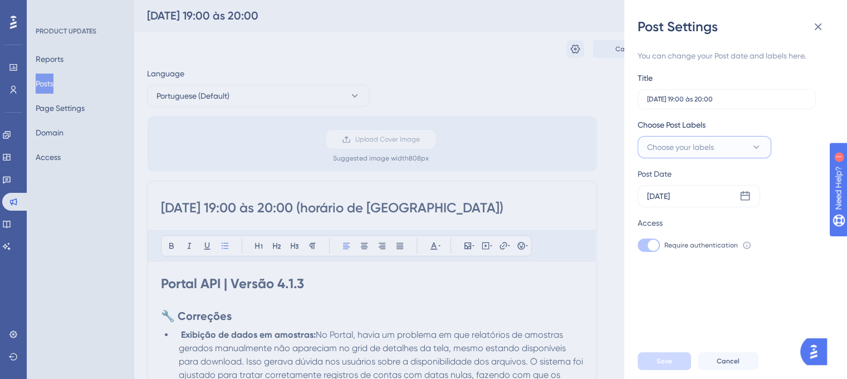
click at [705, 148] on span "Choose your labels" at bounding box center [680, 146] width 67 height 13
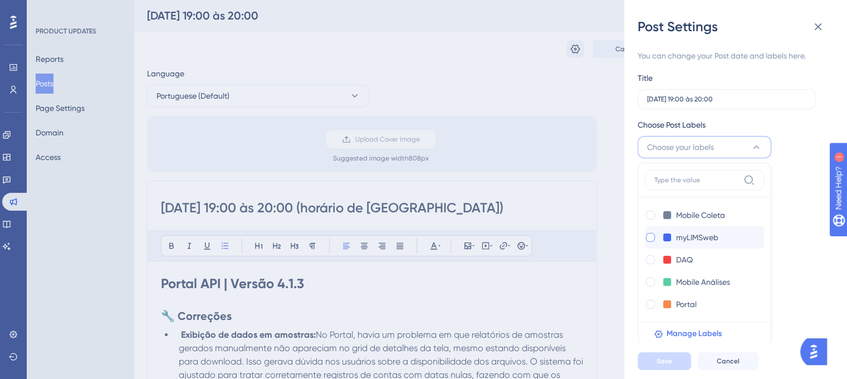
click at [650, 238] on div at bounding box center [650, 237] width 9 height 9
checkbox input "true"
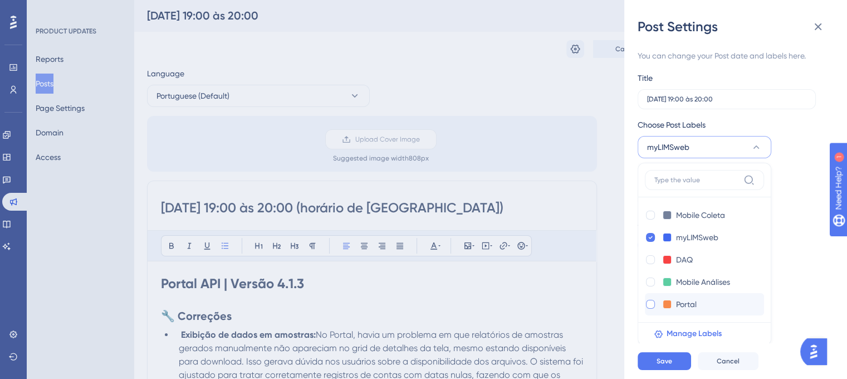
click at [649, 302] on div at bounding box center [650, 304] width 9 height 9
checkbox input "true"
click at [682, 344] on button "Save" at bounding box center [664, 361] width 53 height 18
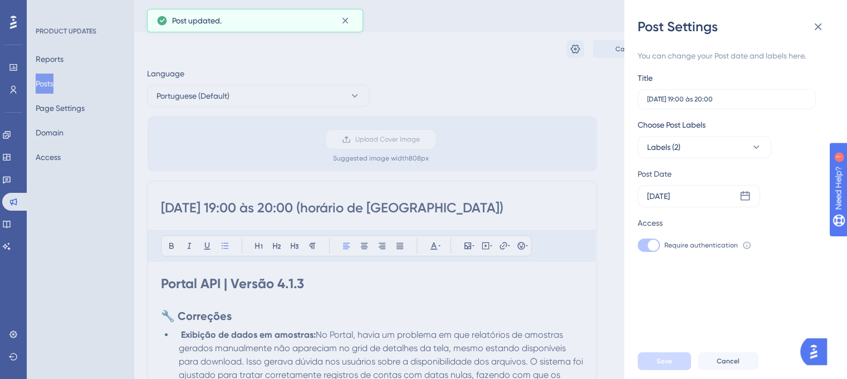
click at [502, 306] on div "Post Settings You can change your Post date and labels here. Title 08/09/25 - 1…" at bounding box center [423, 189] width 847 height 379
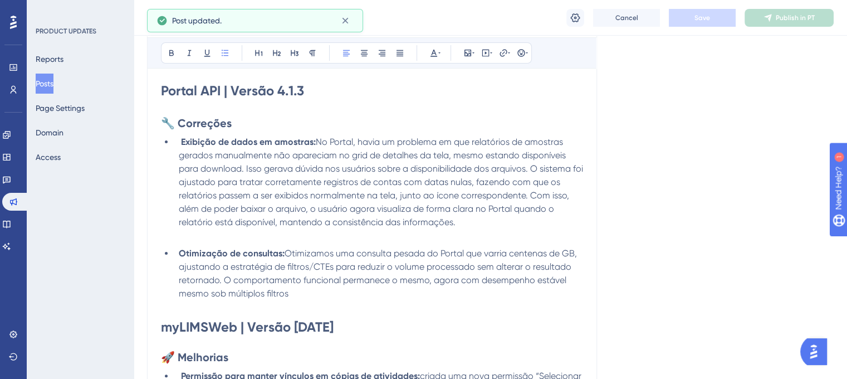
scroll to position [279, 0]
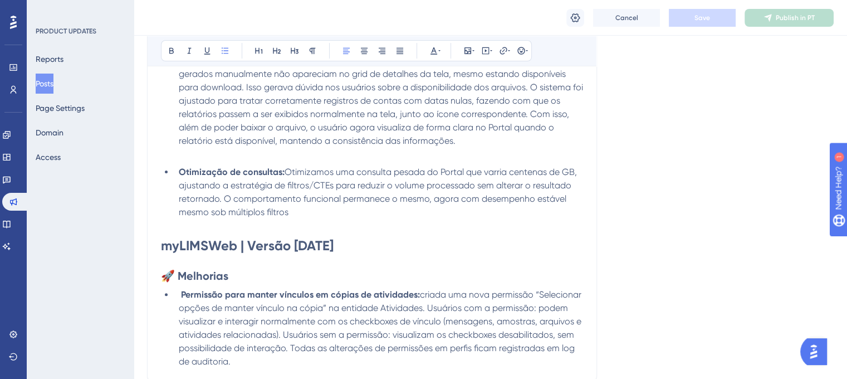
click at [220, 247] on strong "myLIMSWeb | Versão 4.7.391" at bounding box center [247, 245] width 173 height 16
click at [702, 12] on button "Save" at bounding box center [702, 18] width 67 height 18
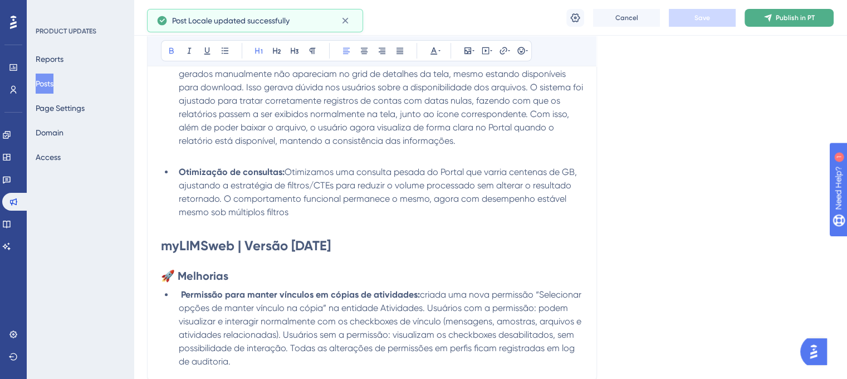
click at [760, 22] on button "Publish in PT" at bounding box center [789, 18] width 89 height 18
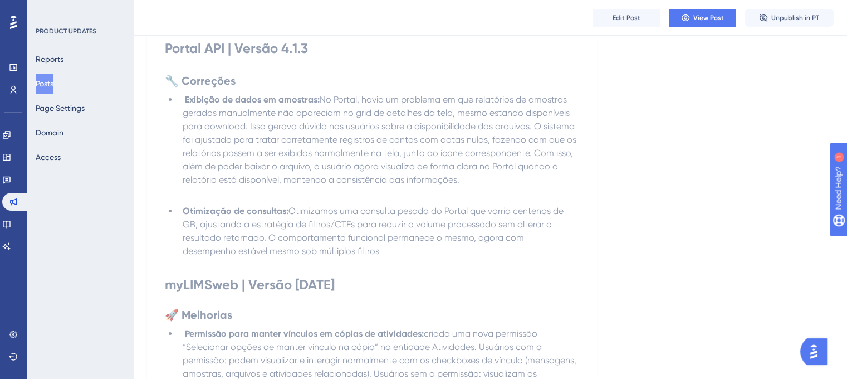
scroll to position [0, 0]
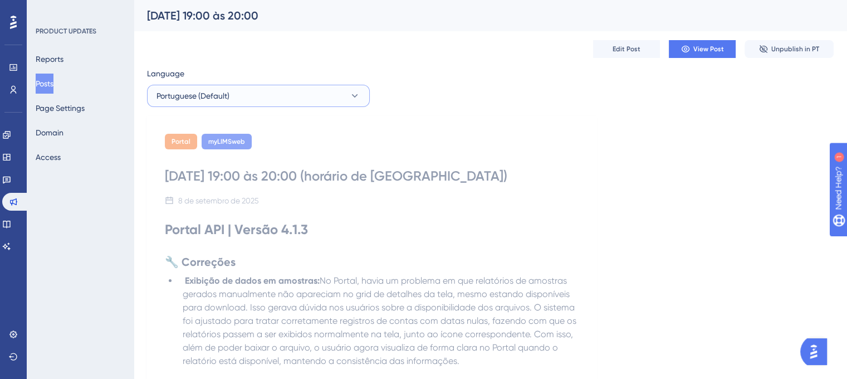
click at [273, 100] on button "Portuguese (Default)" at bounding box center [258, 96] width 223 height 22
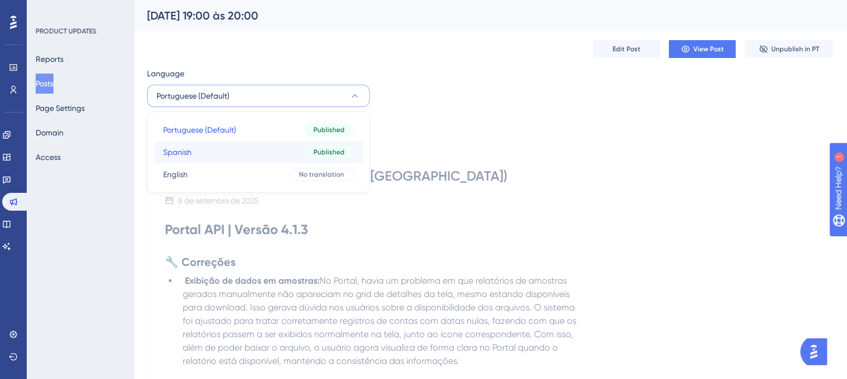
click at [212, 148] on button "Spanish Spanish Published" at bounding box center [258, 152] width 208 height 22
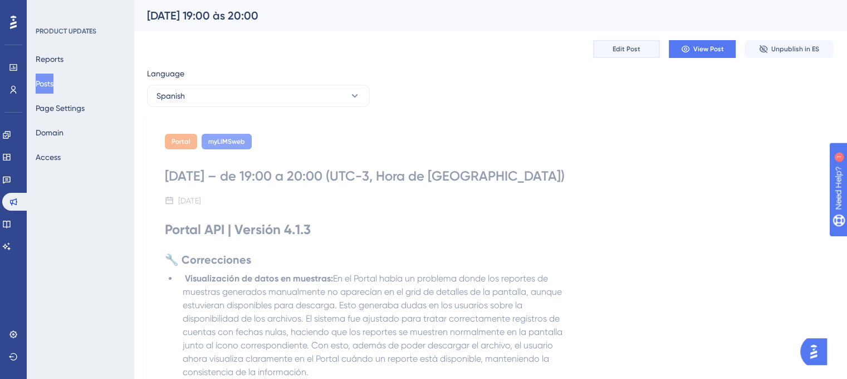
click at [630, 54] on button "Edit Post" at bounding box center [626, 49] width 67 height 18
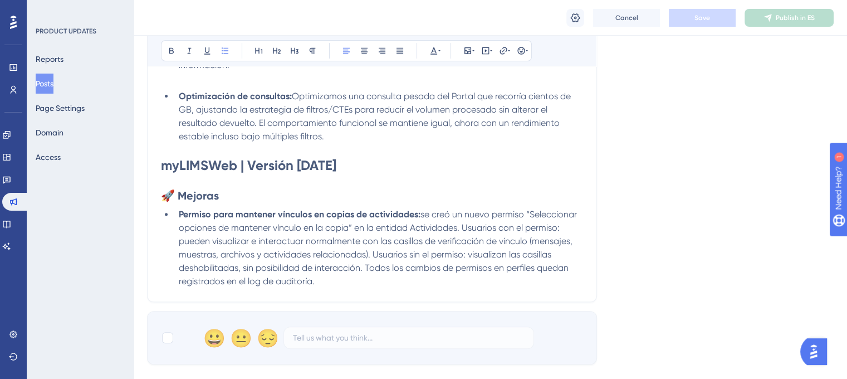
scroll to position [372, 0]
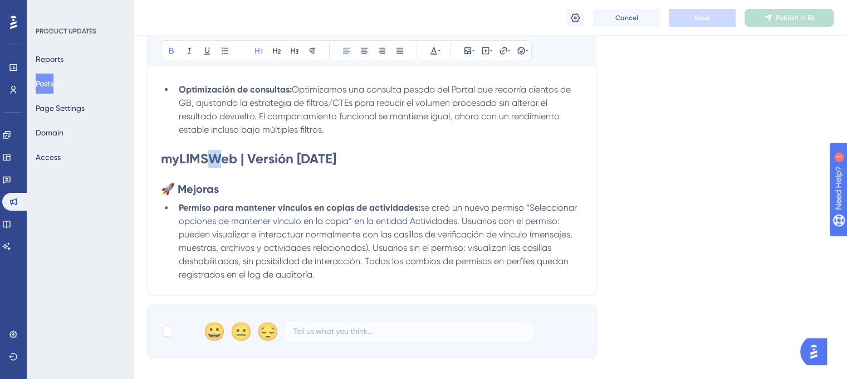
drag, startPoint x: 218, startPoint y: 158, endPoint x: 210, endPoint y: 161, distance: 8.8
click at [210, 161] on strong "myLIMSWeb | Versión 4.7.391" at bounding box center [248, 158] width 175 height 16
click at [703, 21] on span "Save" at bounding box center [703, 17] width 16 height 9
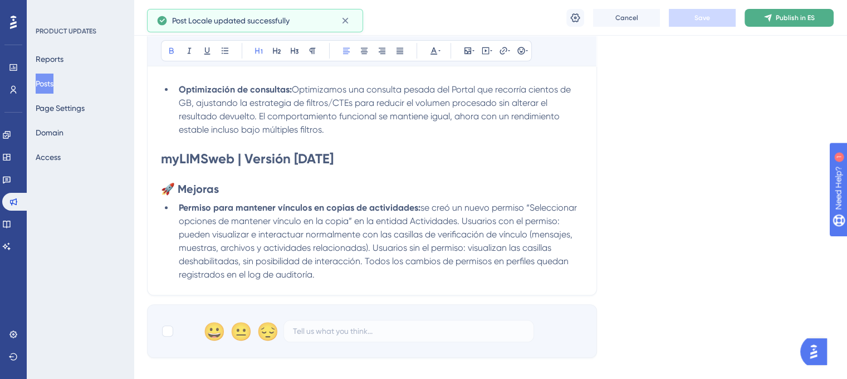
click at [769, 20] on span "Publish in ES" at bounding box center [795, 17] width 39 height 9
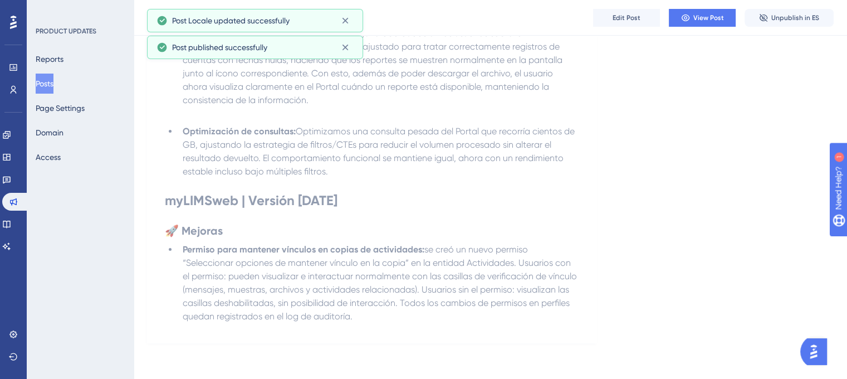
scroll to position [0, 0]
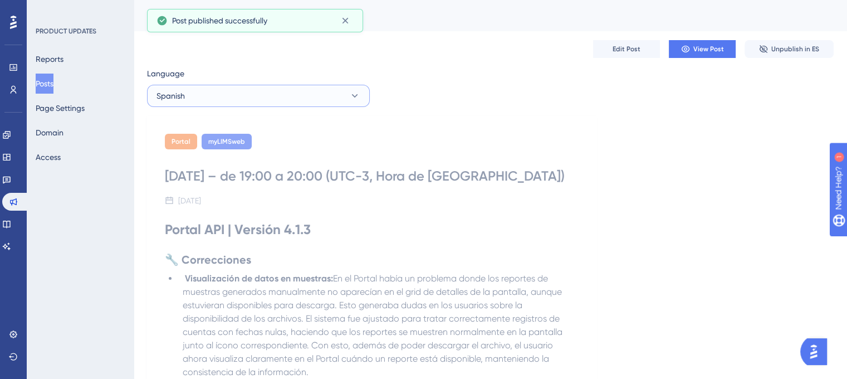
click at [275, 106] on button "Spanish" at bounding box center [258, 96] width 223 height 22
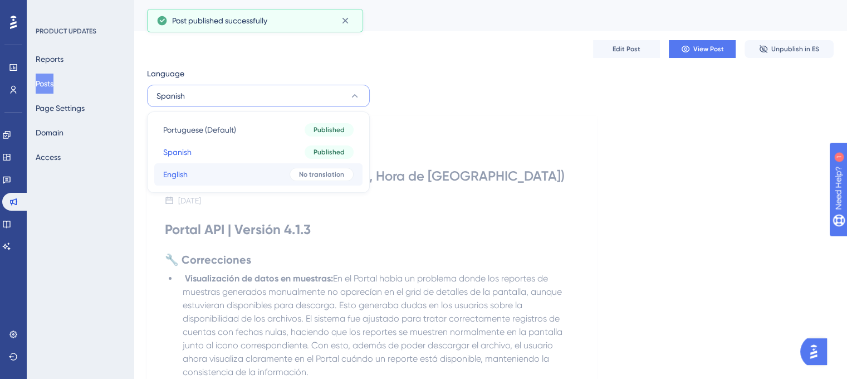
click at [237, 165] on button "English English No translation" at bounding box center [258, 174] width 208 height 22
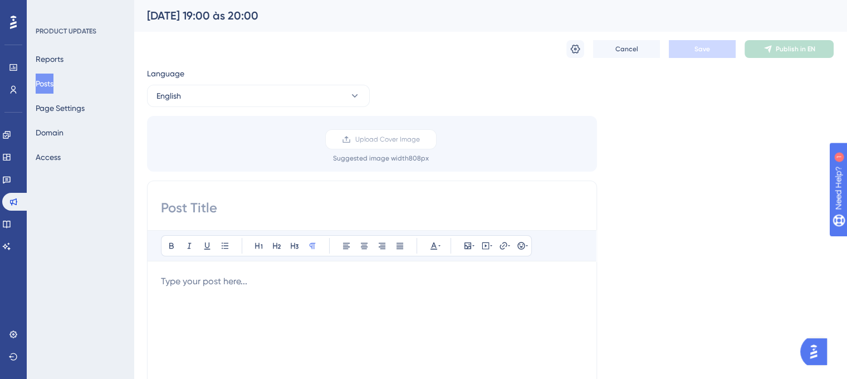
click at [267, 206] on input at bounding box center [372, 208] width 422 height 18
click at [305, 205] on input at bounding box center [372, 208] width 422 height 18
paste input "09/00/25 – from 1:30 PM to 11:00 PM (UTC-3, Brasilia Time)"
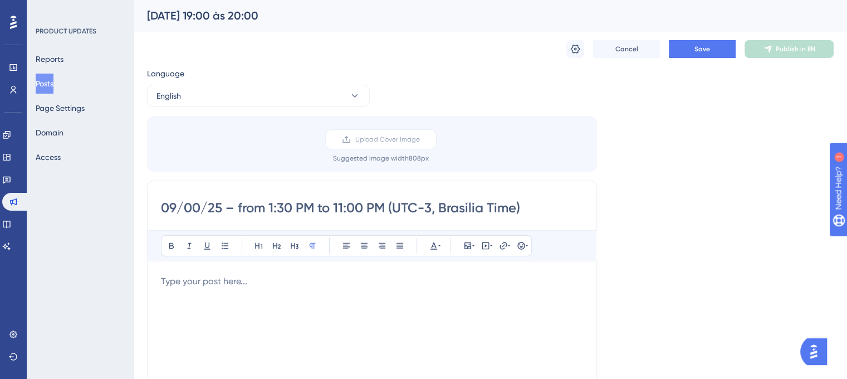
click at [196, 209] on input "09/00/25 – from 1:30 PM to 11:00 PM (UTC-3, Brasilia Time)" at bounding box center [372, 208] width 422 height 18
click at [269, 204] on input "09/08/25 – from 1:30 PM to 11:00 PM (UTC-3, Brasilia Time)" at bounding box center [372, 208] width 422 height 18
click at [279, 205] on input "09/08/25 – from 7:30 PM to 11:00 PM (UTC-3, Brasilia Time)" at bounding box center [372, 208] width 422 height 18
drag, startPoint x: 344, startPoint y: 207, endPoint x: 336, endPoint y: 207, distance: 7.8
click at [336, 207] on input "09/08/25 – from 7:00 PM to 11:00 PM (UTC-3, Brasilia Time)" at bounding box center [372, 208] width 422 height 18
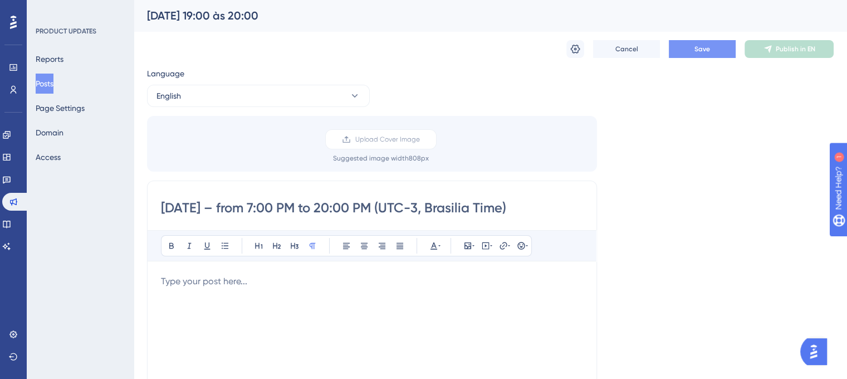
type input "09/08/25 – from 7:00 PM to 20:00 PM (UTC-3, Brasilia Time)"
click at [706, 56] on button "Save" at bounding box center [702, 49] width 67 height 18
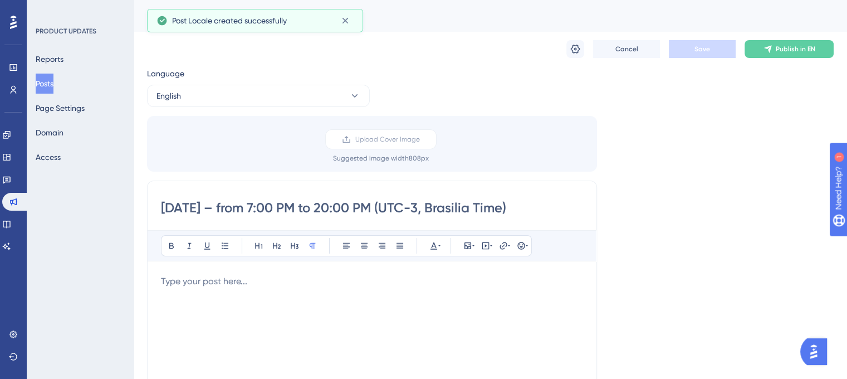
click at [342, 287] on p at bounding box center [372, 281] width 422 height 13
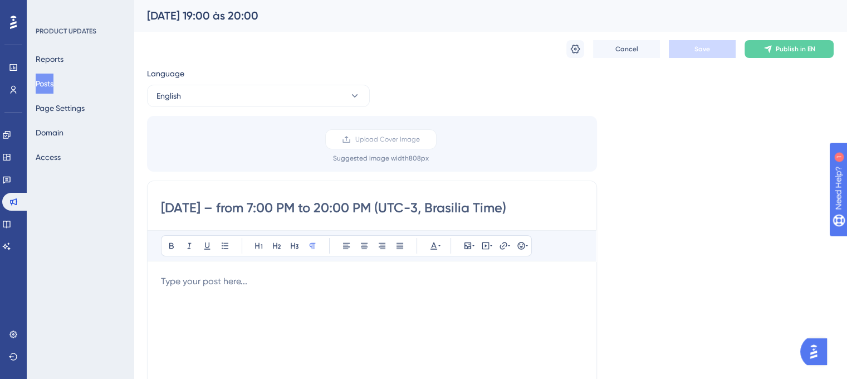
click at [247, 284] on p at bounding box center [372, 281] width 422 height 13
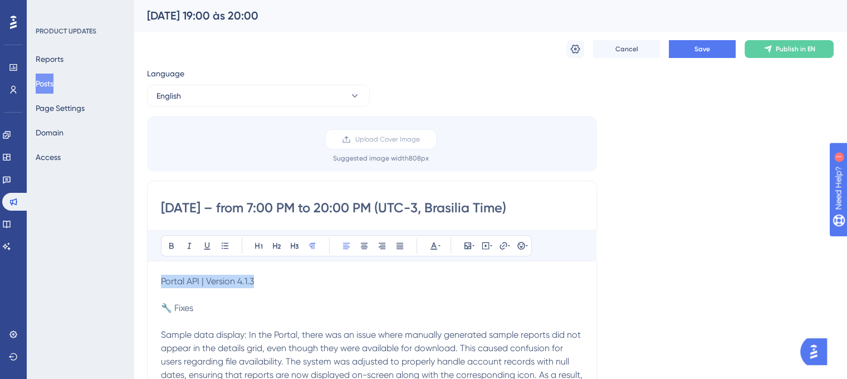
drag, startPoint x: 259, startPoint y: 279, endPoint x: 156, endPoint y: 271, distance: 103.4
click at [167, 242] on icon at bounding box center [171, 245] width 9 height 9
click at [266, 248] on button at bounding box center [259, 246] width 16 height 16
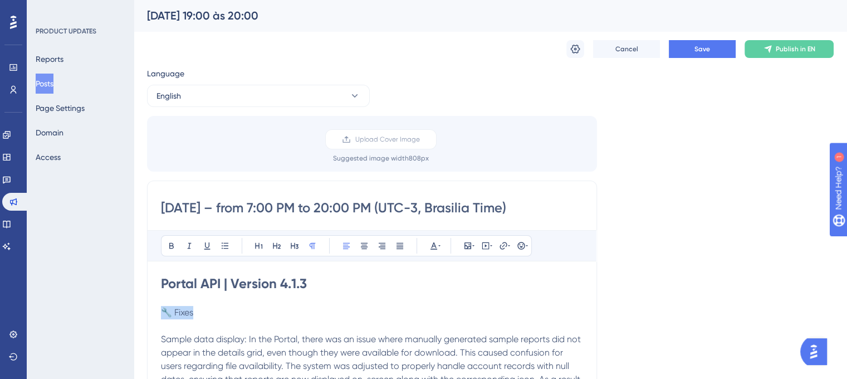
drag, startPoint x: 199, startPoint y: 310, endPoint x: 167, endPoint y: 306, distance: 33.2
click at [167, 306] on p "🔧 Fixes" at bounding box center [372, 312] width 422 height 13
click at [169, 241] on icon at bounding box center [171, 245] width 9 height 9
click at [273, 245] on icon at bounding box center [277, 246] width 8 height 6
click at [234, 309] on h2 "🔧 Fixes" at bounding box center [372, 314] width 422 height 16
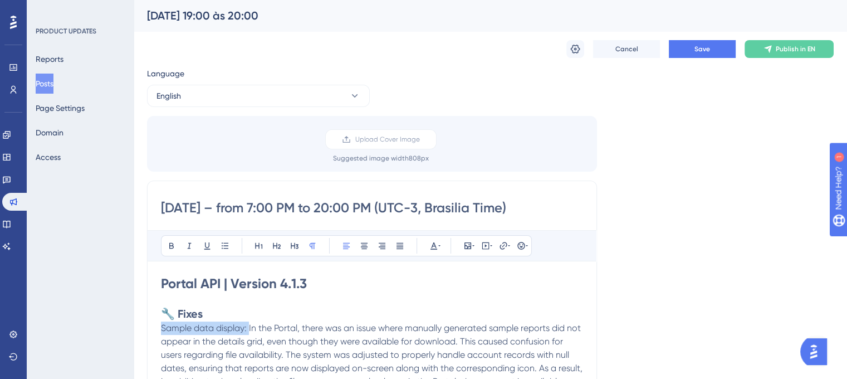
drag, startPoint x: 245, startPoint y: 327, endPoint x: 162, endPoint y: 327, distance: 83.6
click at [162, 327] on span "Sample data display: In the Portal, there was an issue where manually generated…" at bounding box center [373, 361] width 424 height 77
click at [170, 247] on icon at bounding box center [171, 245] width 9 height 9
click at [222, 250] on button at bounding box center [225, 246] width 16 height 16
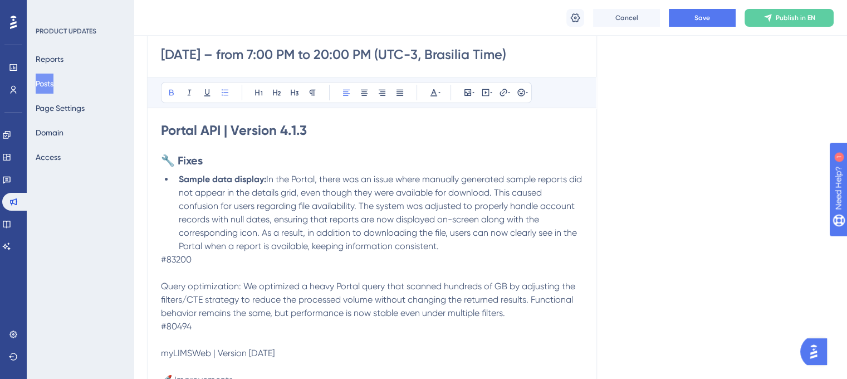
scroll to position [167, 0]
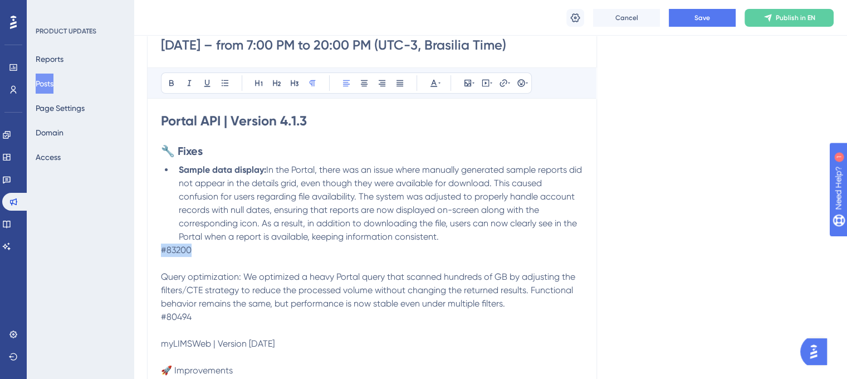
drag, startPoint x: 194, startPoint y: 247, endPoint x: 155, endPoint y: 247, distance: 38.4
click at [155, 247] on div "09/08/25 – from 7:00 PM to 20:00 PM (UTC-3, Brasilia Time) Bold Italic Underlin…" at bounding box center [372, 258] width 450 height 480
click at [428, 85] on button at bounding box center [434, 83] width 16 height 16
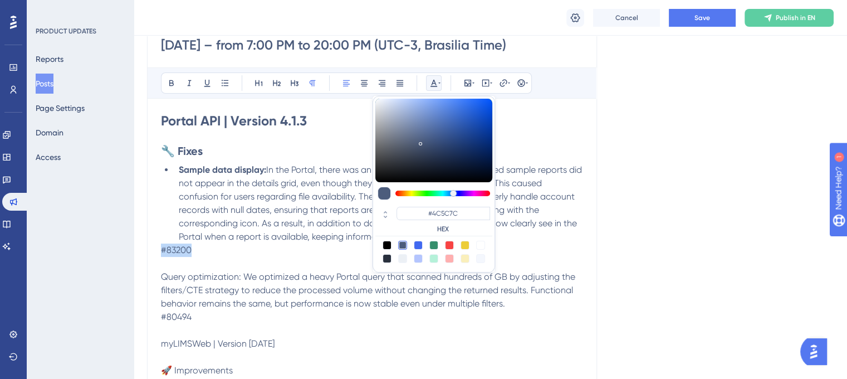
click at [481, 245] on div at bounding box center [480, 245] width 9 height 9
type input "#FFFFFF"
click at [346, 243] on p "#83200" at bounding box center [372, 249] width 422 height 13
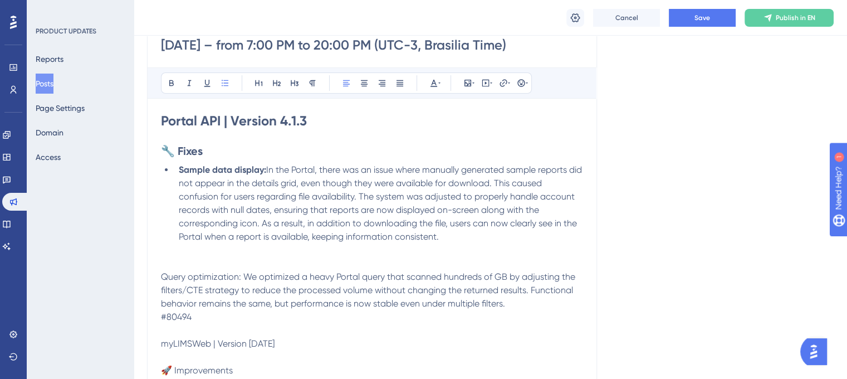
click at [442, 235] on li "Sample data display: In the Portal, there was an issue where manually generated…" at bounding box center [378, 203] width 409 height 80
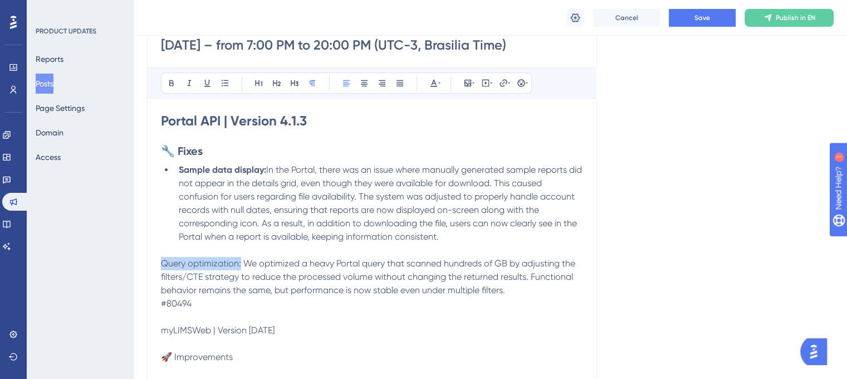
drag, startPoint x: 241, startPoint y: 264, endPoint x: 158, endPoint y: 265, distance: 82.5
click at [158, 265] on div "09/08/25 – from 7:00 PM to 20:00 PM (UTC-3, Brasilia Time) Bold Italic Underlin…" at bounding box center [372, 251] width 450 height 467
click at [170, 82] on icon at bounding box center [171, 83] width 4 height 6
click at [225, 82] on icon at bounding box center [225, 83] width 7 height 6
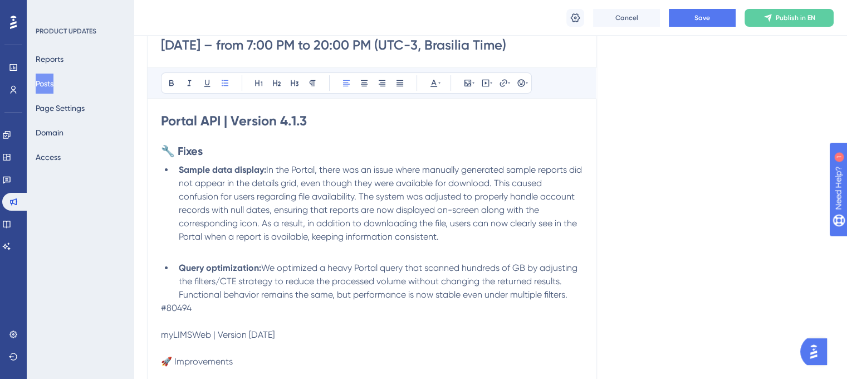
click at [572, 297] on li "Query optimization: We optimized a heavy Portal query that scanned hundreds of …" at bounding box center [378, 281] width 409 height 40
drag, startPoint x: 234, startPoint y: 308, endPoint x: 203, endPoint y: 308, distance: 31.2
click at [203, 308] on li "Query optimization: We optimized a heavy Portal query that scanned hundreds of …" at bounding box center [378, 287] width 409 height 53
click at [443, 80] on div "Bold Italic Underline Bullet Point Heading 1 Heading 2 Heading 3 Normal Align L…" at bounding box center [346, 82] width 371 height 21
click at [436, 81] on icon at bounding box center [434, 83] width 9 height 9
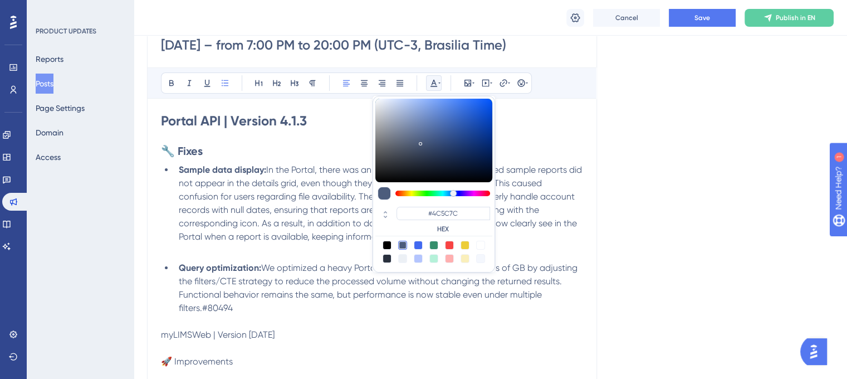
click at [479, 242] on div at bounding box center [480, 245] width 9 height 9
type input "#FFFFFF"
click at [352, 313] on li "Query optimization: We optimized a heavy Portal query that scanned hundreds of …" at bounding box center [378, 287] width 409 height 53
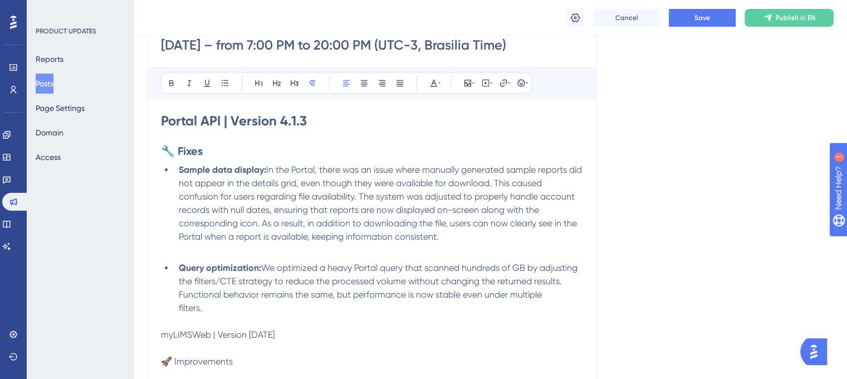
drag, startPoint x: 275, startPoint y: 338, endPoint x: 157, endPoint y: 333, distance: 118.2
click at [157, 333] on div "09/08/25 – from 7:00 PM to 20:00 PM (UTC-3, Brasilia Time) Bold Italic Underlin…" at bounding box center [372, 253] width 450 height 471
click at [199, 334] on span "myLIMSWeb | Version 4.7.391" at bounding box center [218, 334] width 114 height 11
click at [201, 334] on span "myLIMSWeb | Version 4.7.391" at bounding box center [218, 334] width 114 height 11
drag, startPoint x: 276, startPoint y: 335, endPoint x: 163, endPoint y: 338, distance: 113.7
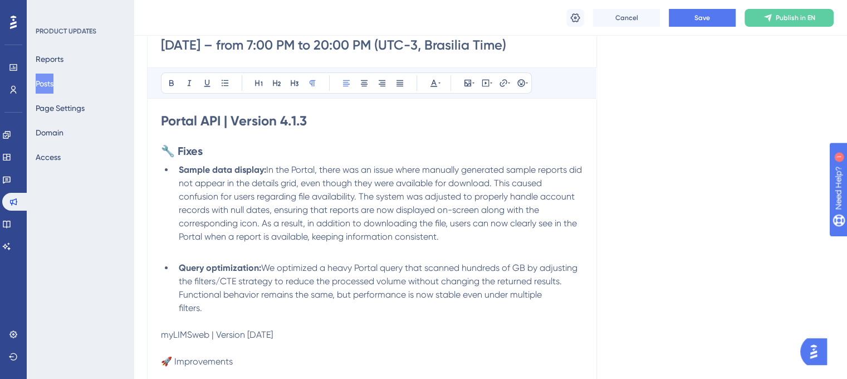
click at [163, 338] on p "myLIMSweb | Version 4.7.391" at bounding box center [372, 334] width 422 height 13
click at [169, 85] on icon at bounding box center [171, 83] width 4 height 6
click at [252, 81] on button at bounding box center [259, 83] width 16 height 16
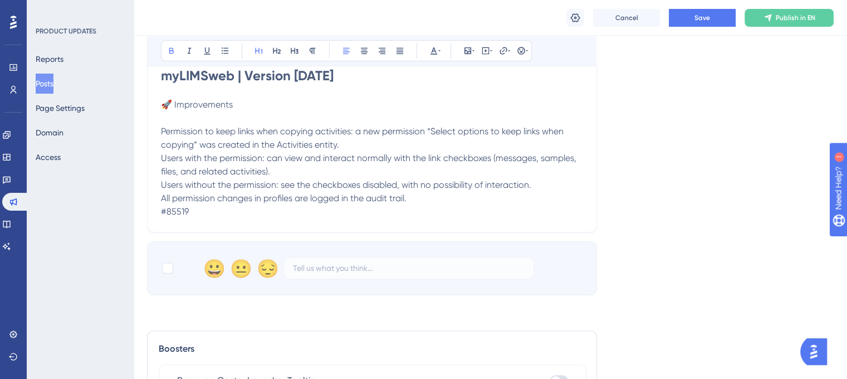
scroll to position [446, 0]
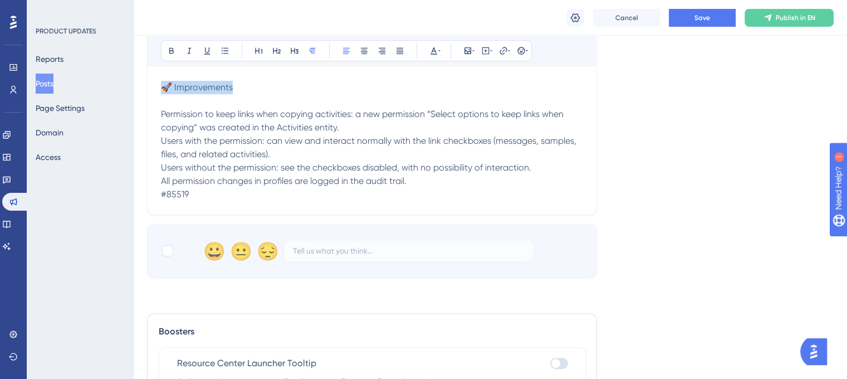
drag, startPoint x: 252, startPoint y: 89, endPoint x: 163, endPoint y: 91, distance: 89.7
click at [163, 91] on p "🚀 Improvements" at bounding box center [372, 87] width 422 height 13
click at [171, 51] on icon at bounding box center [171, 51] width 4 height 6
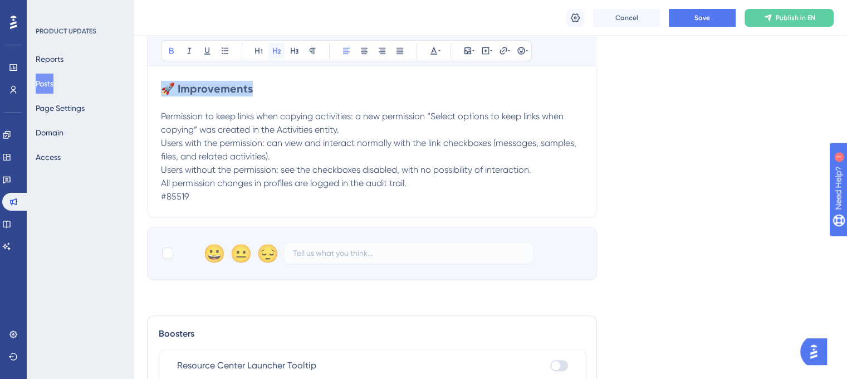
click at [277, 54] on icon at bounding box center [276, 50] width 9 height 9
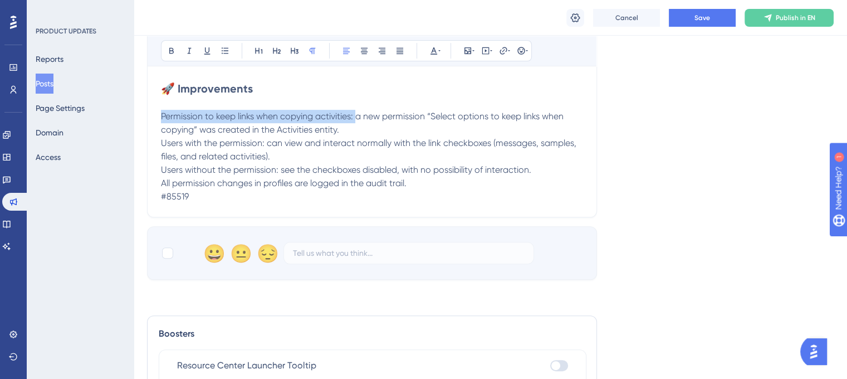
drag, startPoint x: 357, startPoint y: 115, endPoint x: 163, endPoint y: 114, distance: 193.9
click at [163, 114] on span "Permission to keep links when copying activities: a new permission “Select opti…" at bounding box center [363, 123] width 405 height 24
click at [172, 52] on icon at bounding box center [171, 50] width 9 height 9
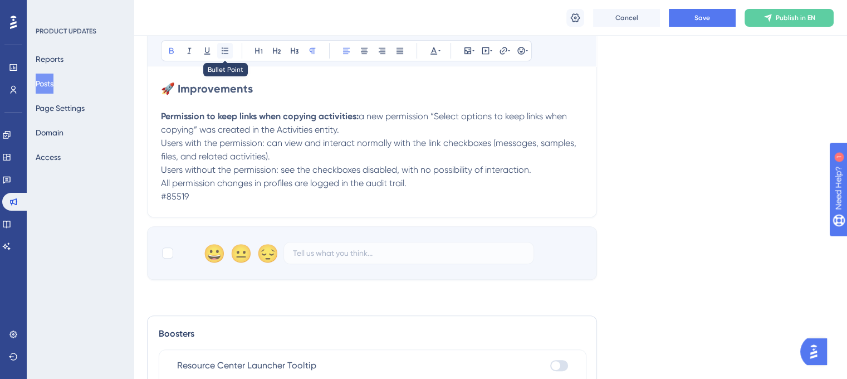
click at [219, 52] on button at bounding box center [225, 51] width 16 height 16
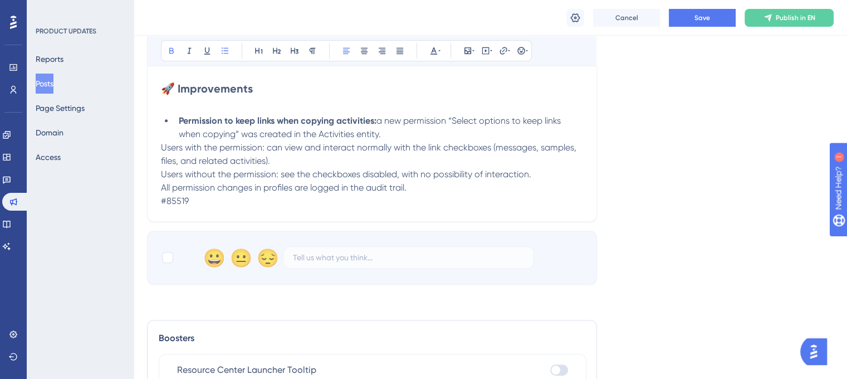
click at [386, 133] on li "Permission to keep links when copying activities: a new permission “Select opti…" at bounding box center [378, 127] width 409 height 27
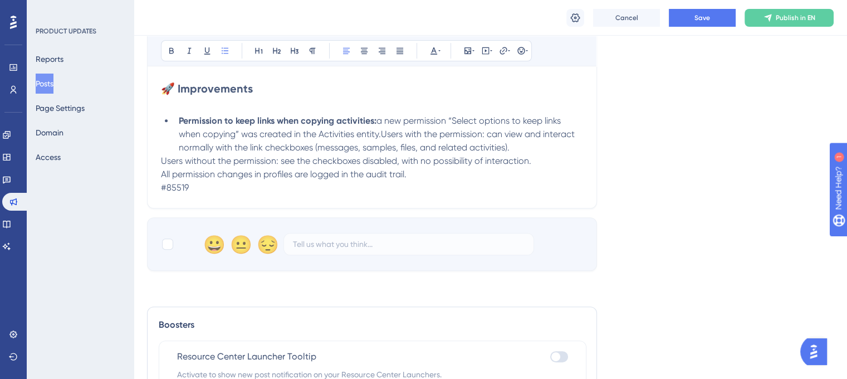
click at [530, 150] on li "Permission to keep links when copying activities: a new permission “Select opti…" at bounding box center [378, 134] width 409 height 40
click at [506, 162] on li "Permission to keep links when copying activities: a new permission “Select opti…" at bounding box center [378, 140] width 409 height 53
click at [404, 178] on li "Permission to keep links when copying activities: a new permission “Select opti…" at bounding box center [378, 147] width 409 height 67
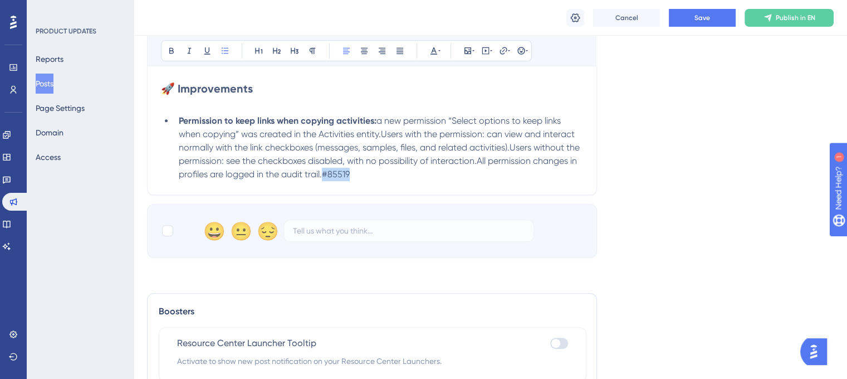
drag, startPoint x: 365, startPoint y: 179, endPoint x: 324, endPoint y: 181, distance: 41.3
click at [324, 181] on li "Permission to keep links when copying activities: a new permission “Select opti…" at bounding box center [378, 147] width 409 height 67
click at [435, 50] on icon at bounding box center [434, 50] width 7 height 7
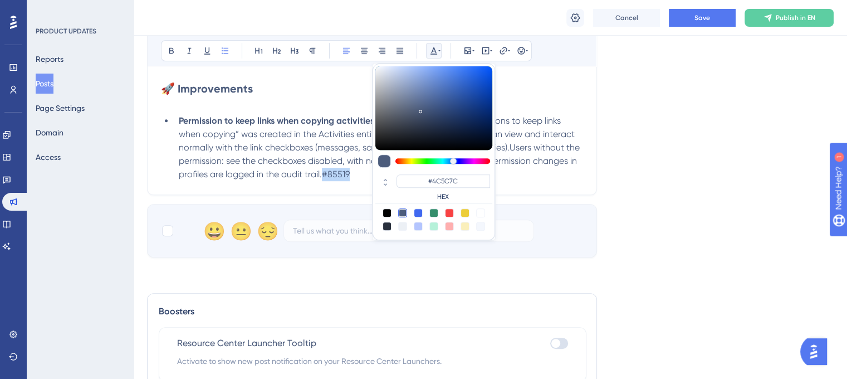
click at [481, 210] on div at bounding box center [480, 212] width 9 height 9
type input "#FFFFFF"
click at [530, 178] on li "Permission to keep links when copying activities: a new permission “Select opti…" at bounding box center [378, 147] width 409 height 67
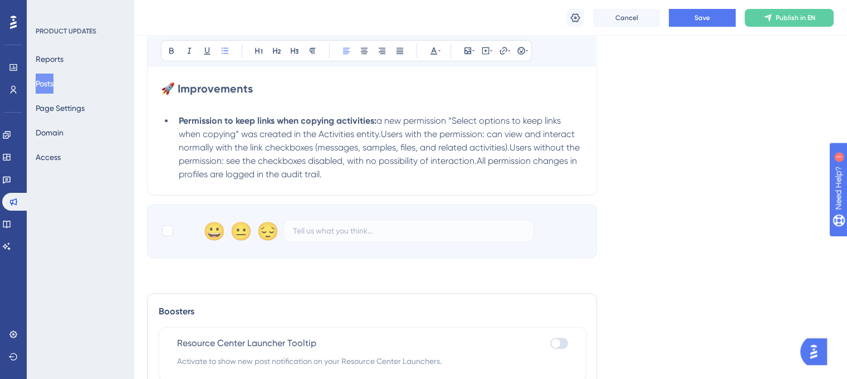
click at [452, 159] on span "a new permission “Select options to keep links when copying” was created in the…" at bounding box center [380, 147] width 403 height 64
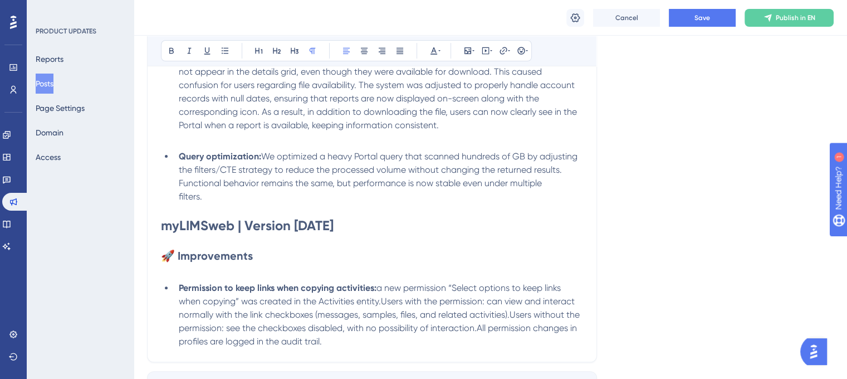
click at [246, 270] on p at bounding box center [372, 270] width 422 height 13
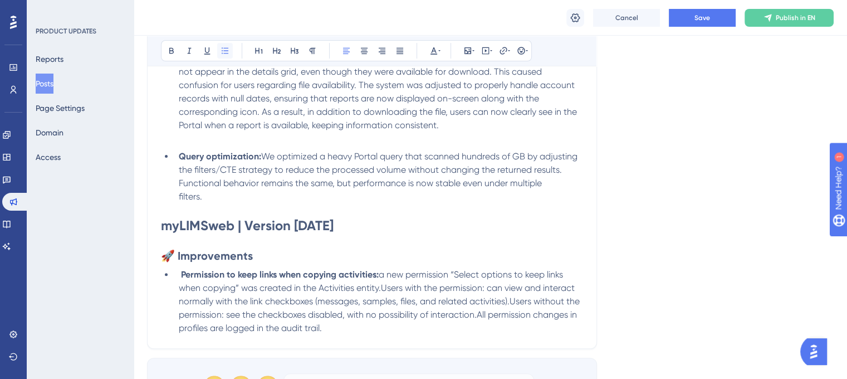
click at [223, 46] on icon at bounding box center [225, 50] width 9 height 9
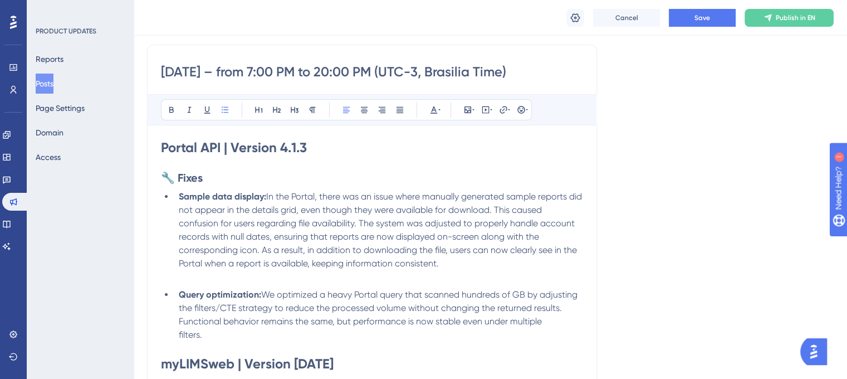
scroll to position [167, 0]
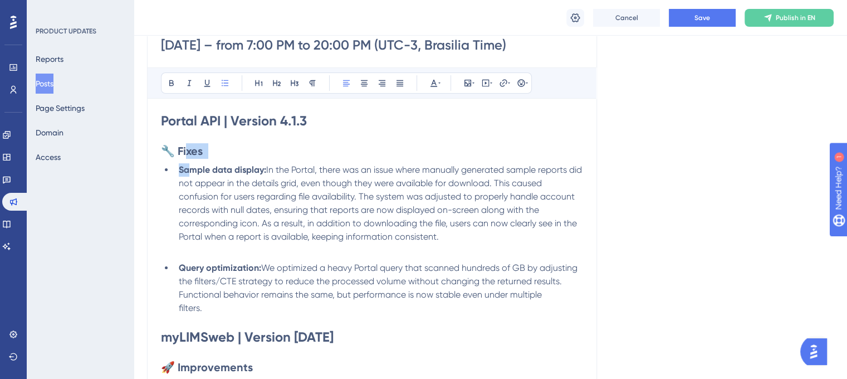
click at [188, 158] on div "Portal API | Version 4.1.3 🔧 Fixes Sample data display: In the Portal, there wa…" at bounding box center [372, 279] width 422 height 334
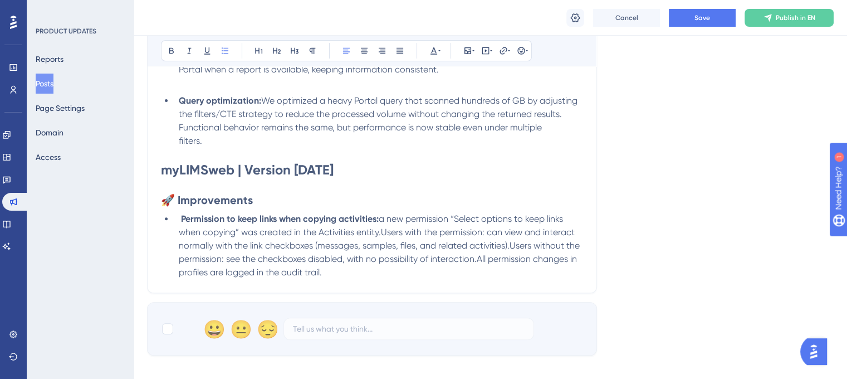
scroll to position [279, 0]
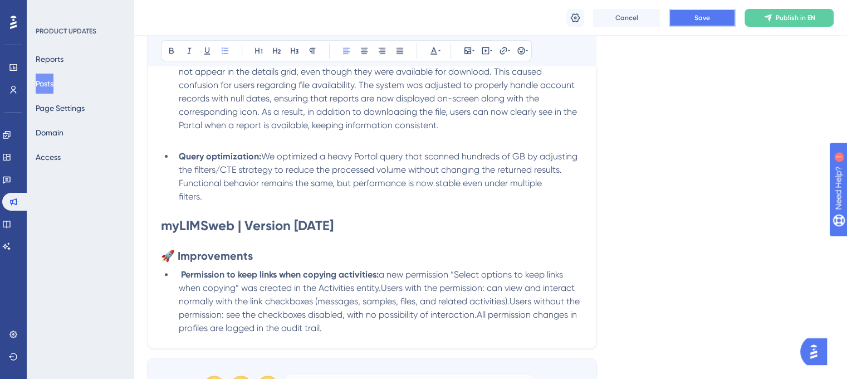
click at [711, 15] on button "Save" at bounding box center [702, 18] width 67 height 18
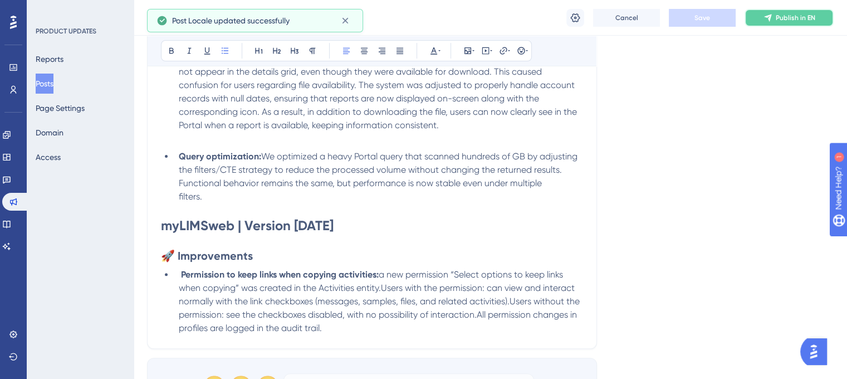
click at [769, 21] on span "Publish in EN" at bounding box center [796, 17] width 40 height 9
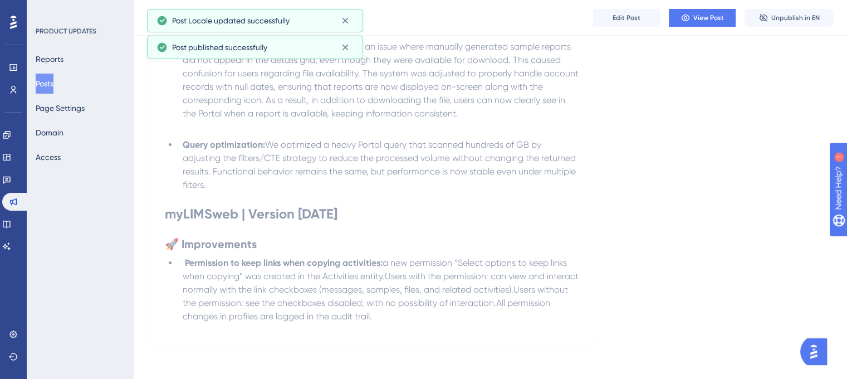
scroll to position [237, 0]
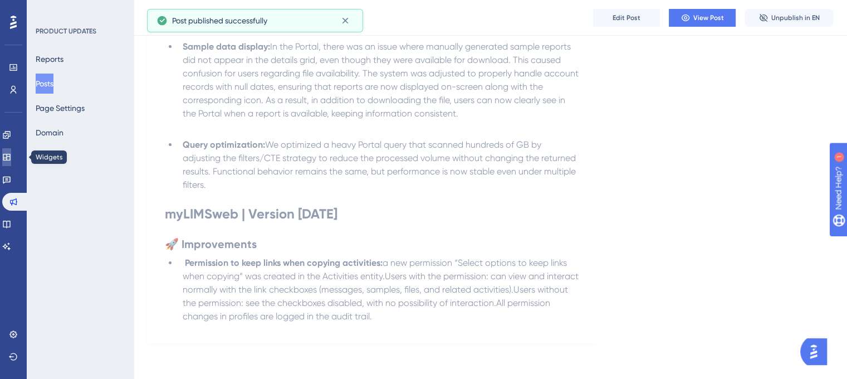
click at [7, 153] on link at bounding box center [6, 157] width 9 height 18
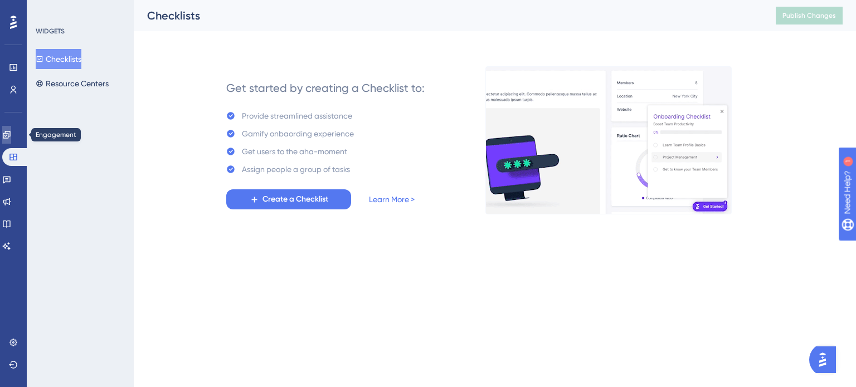
click at [7, 131] on link at bounding box center [6, 135] width 9 height 18
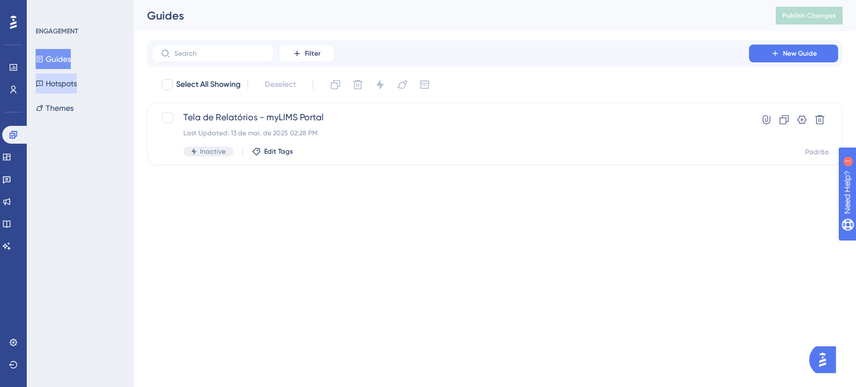
click at [72, 87] on button "Hotspots" at bounding box center [56, 84] width 41 height 20
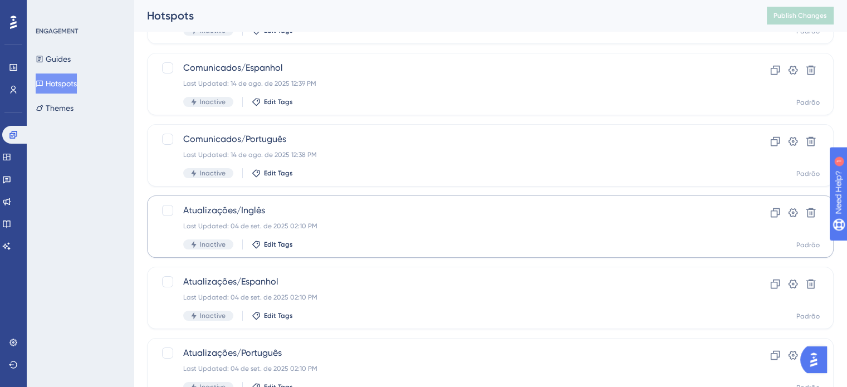
scroll to position [169, 0]
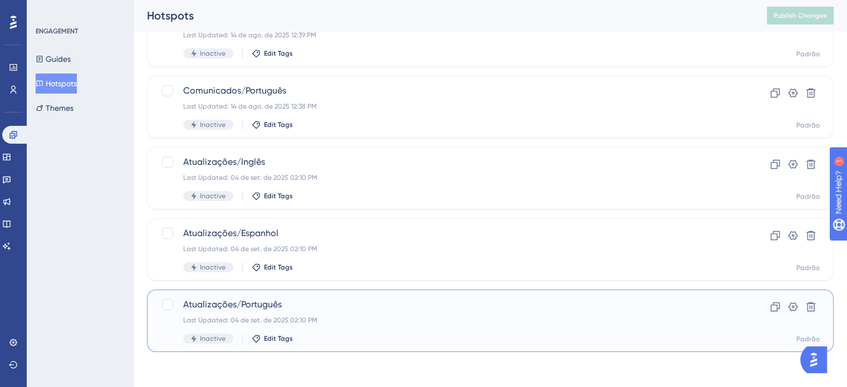
click at [234, 319] on div "Last Updated: 04 de set. de 2025 02:10 PM" at bounding box center [445, 320] width 525 height 9
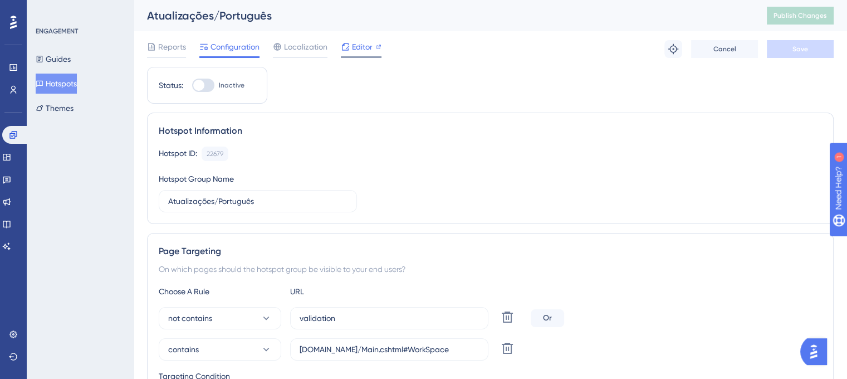
click at [356, 44] on span "Editor" at bounding box center [362, 46] width 21 height 13
click at [769, 19] on span "Publish Changes" at bounding box center [800, 15] width 53 height 9
click at [43, 85] on icon at bounding box center [40, 84] width 8 height 8
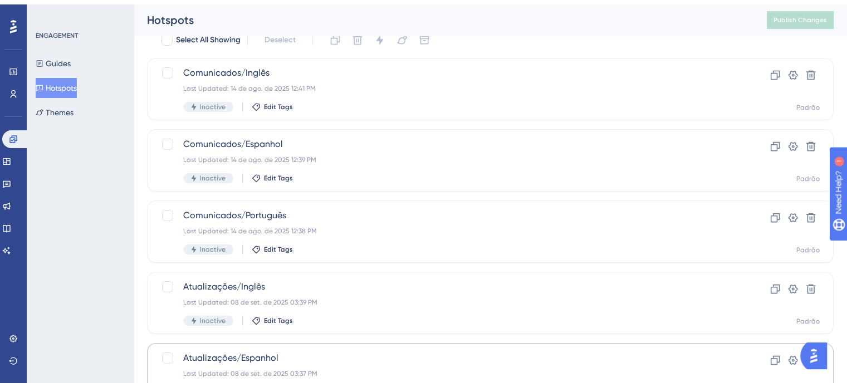
scroll to position [169, 0]
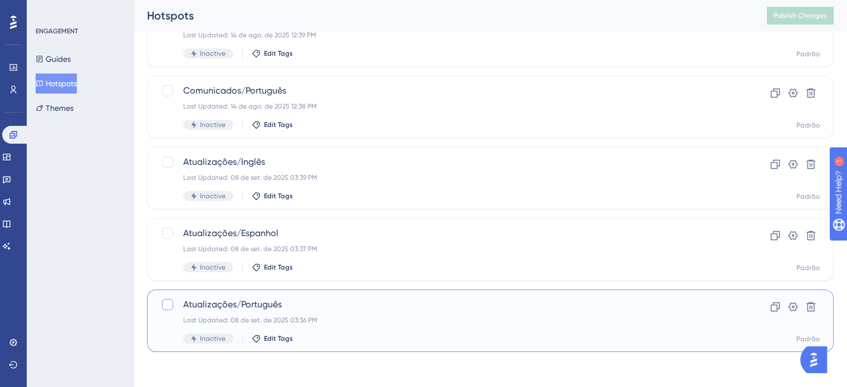
click at [165, 300] on div at bounding box center [167, 304] width 11 height 11
checkbox input "true"
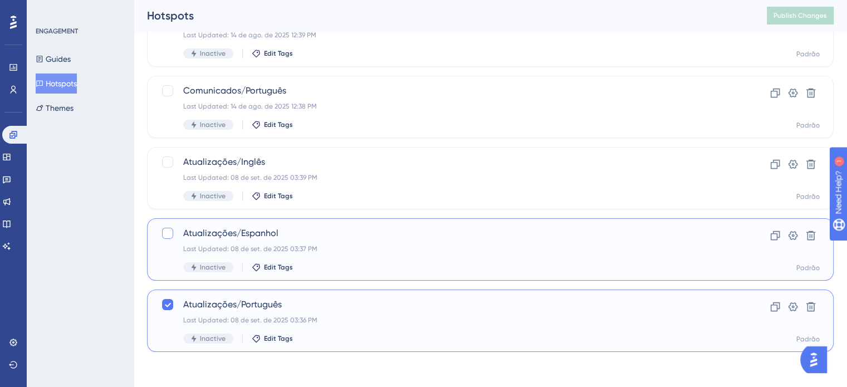
click at [163, 232] on div at bounding box center [167, 233] width 11 height 11
checkbox input "true"
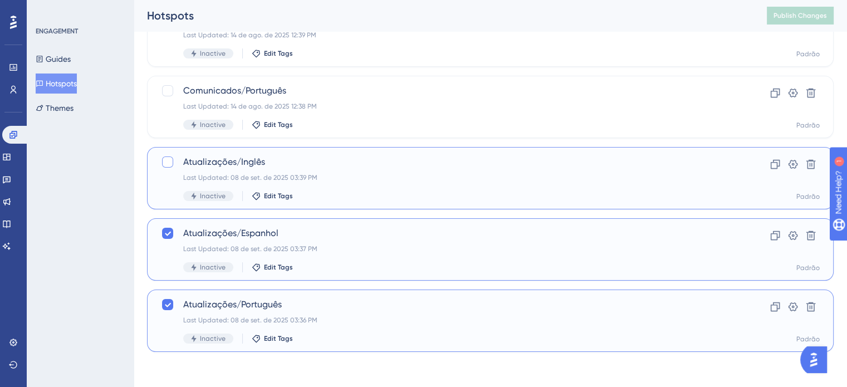
click at [170, 165] on div at bounding box center [167, 162] width 11 height 11
checkbox input "true"
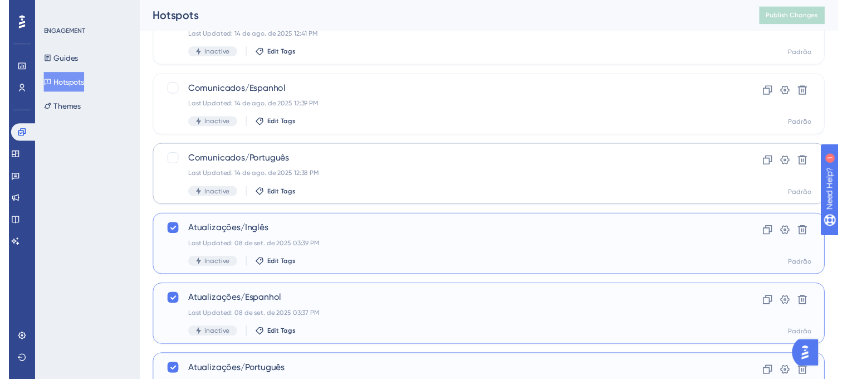
scroll to position [0, 0]
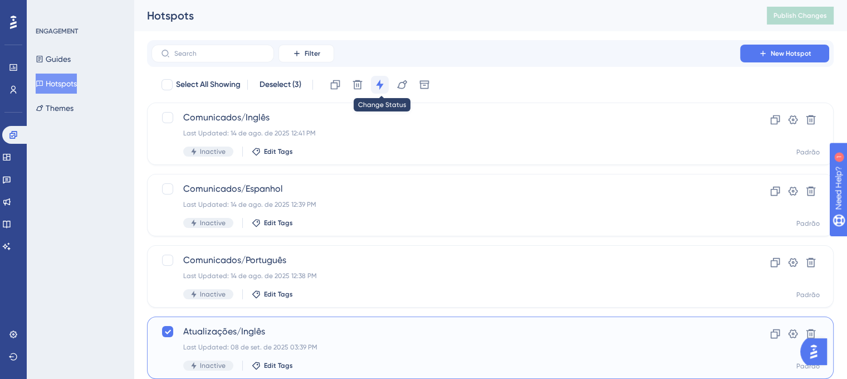
click at [380, 87] on icon at bounding box center [379, 84] width 11 height 11
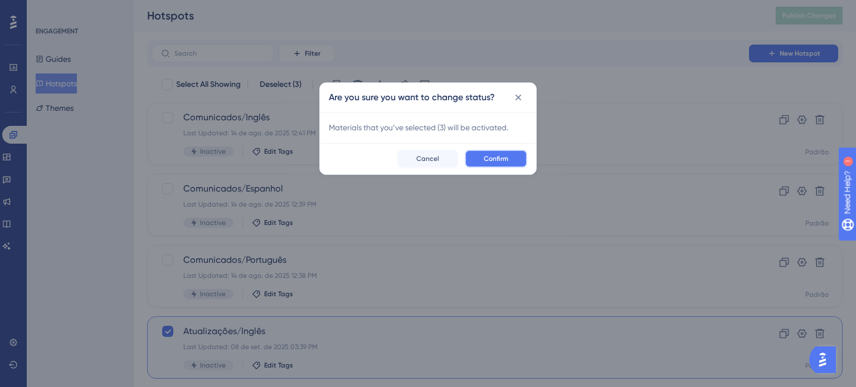
click at [479, 153] on button "Confirm" at bounding box center [496, 159] width 62 height 18
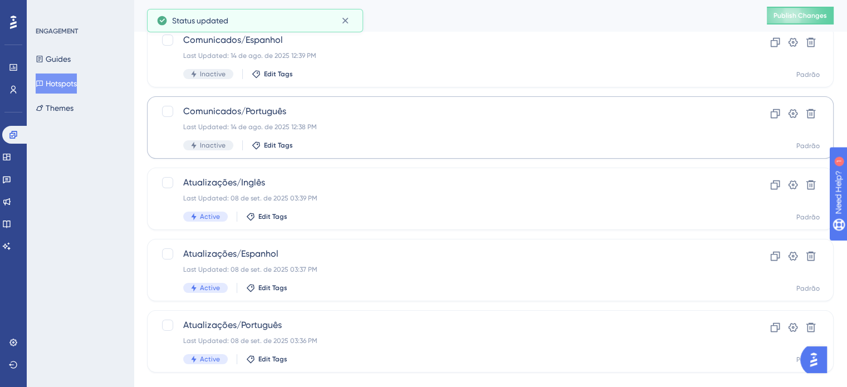
scroll to position [169, 0]
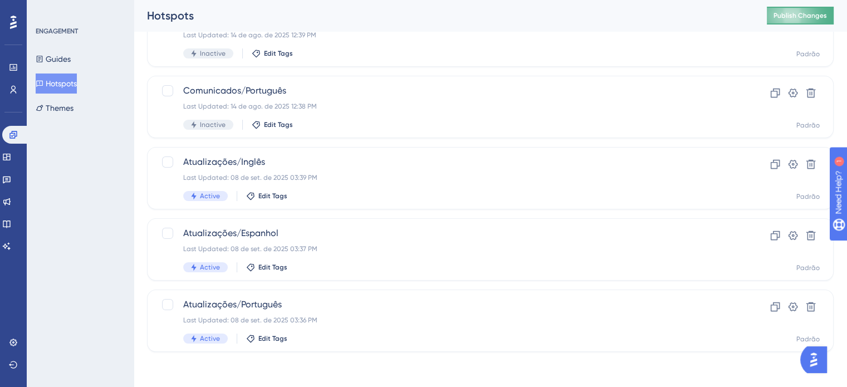
click at [769, 21] on button "Publish Changes" at bounding box center [800, 16] width 67 height 18
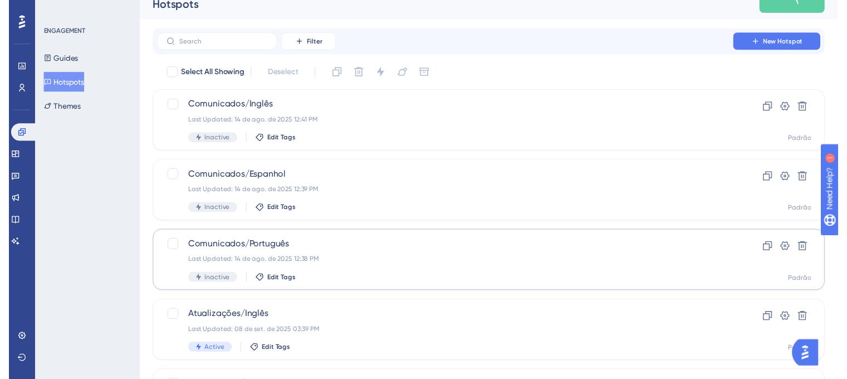
scroll to position [0, 0]
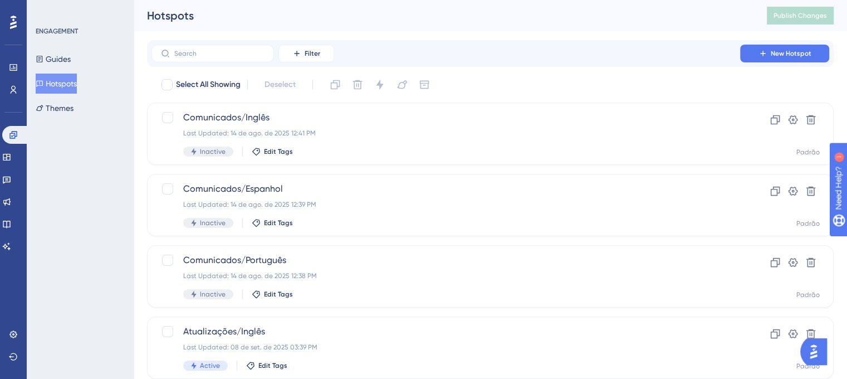
click at [50, 205] on div "ENGAGEMENT Guides Hotspots Themes" at bounding box center [80, 189] width 107 height 379
drag, startPoint x: 14, startPoint y: 131, endPoint x: 71, endPoint y: 90, distance: 71.0
click at [14, 131] on icon at bounding box center [12, 134] width 7 height 7
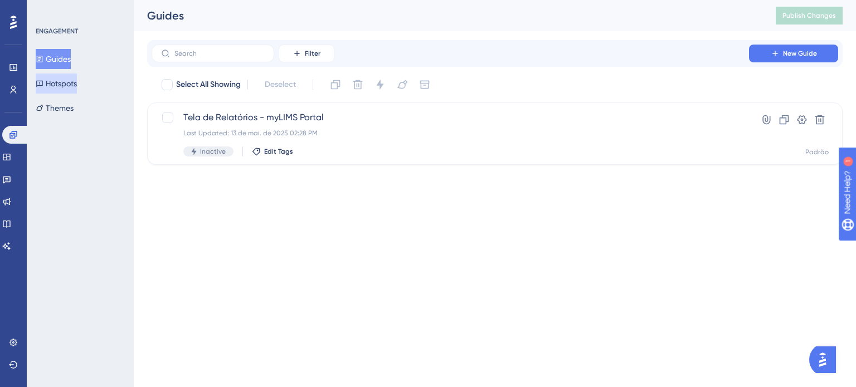
click at [71, 90] on button "Hotspots" at bounding box center [56, 84] width 41 height 20
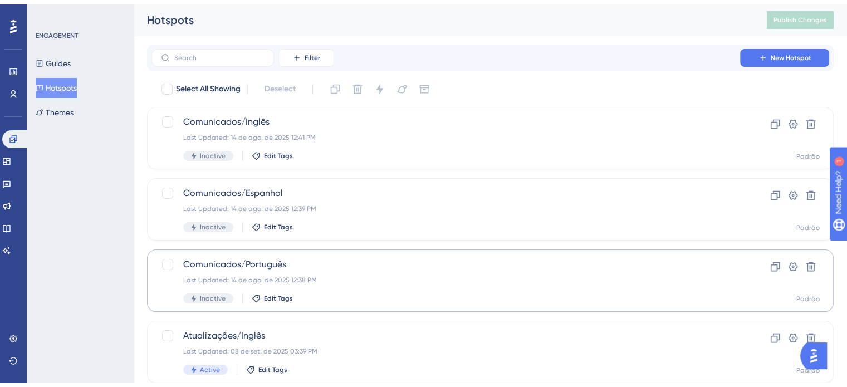
scroll to position [169, 0]
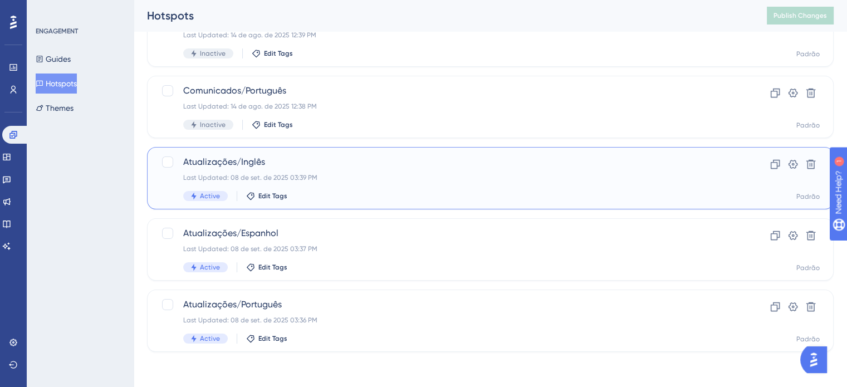
click at [246, 175] on div "Last Updated: 08 de set. de 2025 03:39 PM" at bounding box center [445, 177] width 525 height 9
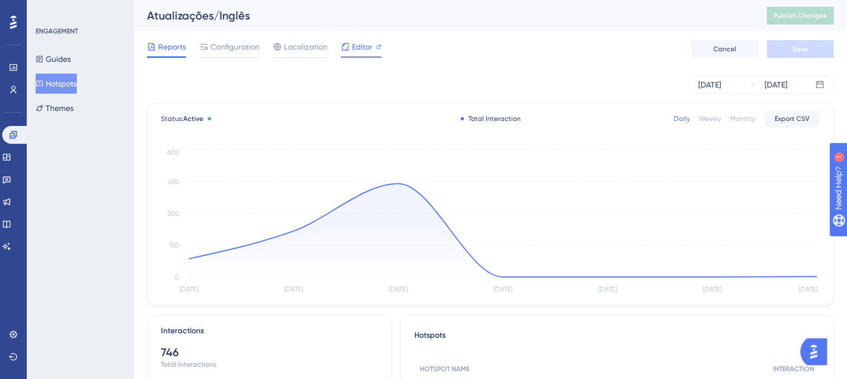
click at [365, 50] on span "Editor" at bounding box center [362, 46] width 21 height 13
click at [368, 45] on span "Editor" at bounding box center [362, 46] width 21 height 13
